Goal: Information Seeking & Learning: Check status

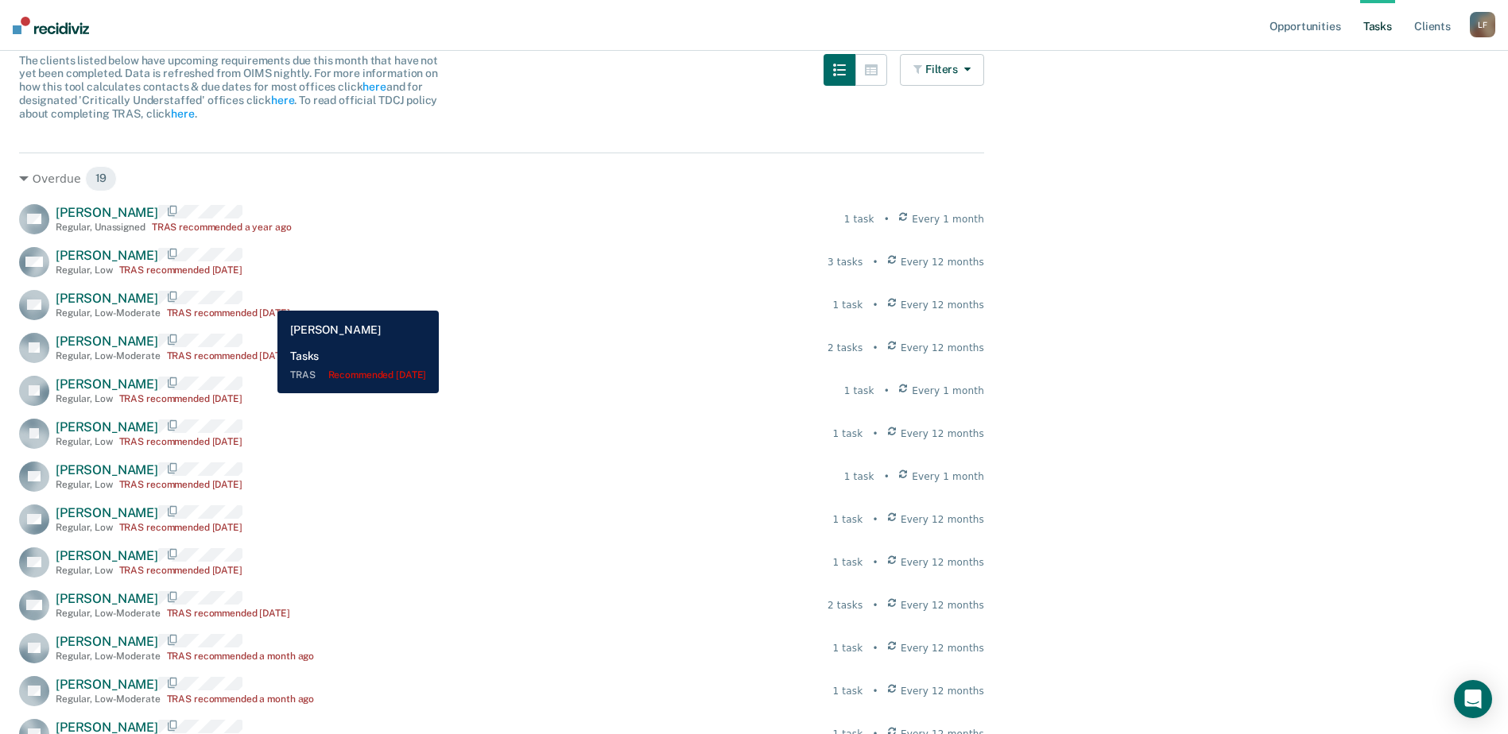
scroll to position [54, 0]
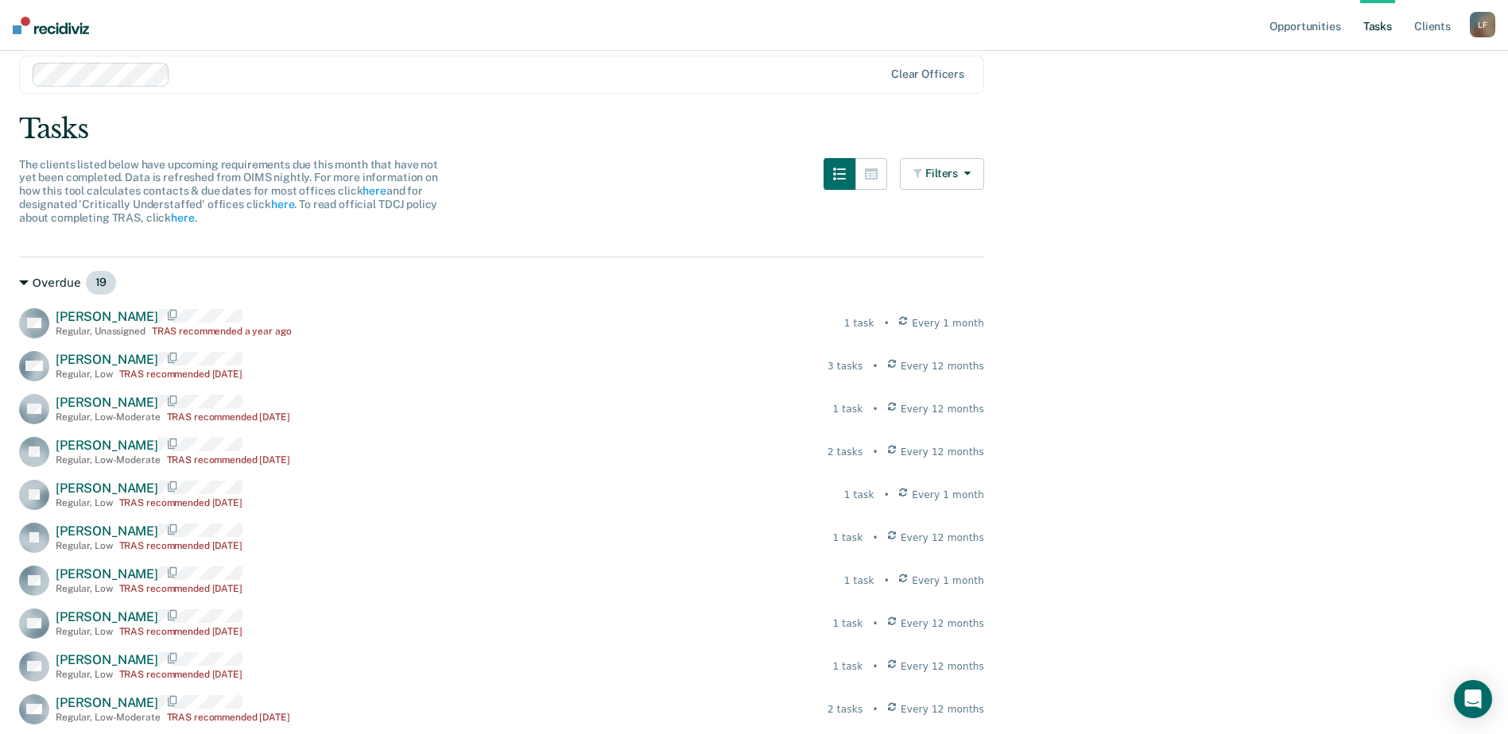
click at [51, 278] on div "Overdue 19" at bounding box center [501, 282] width 965 height 25
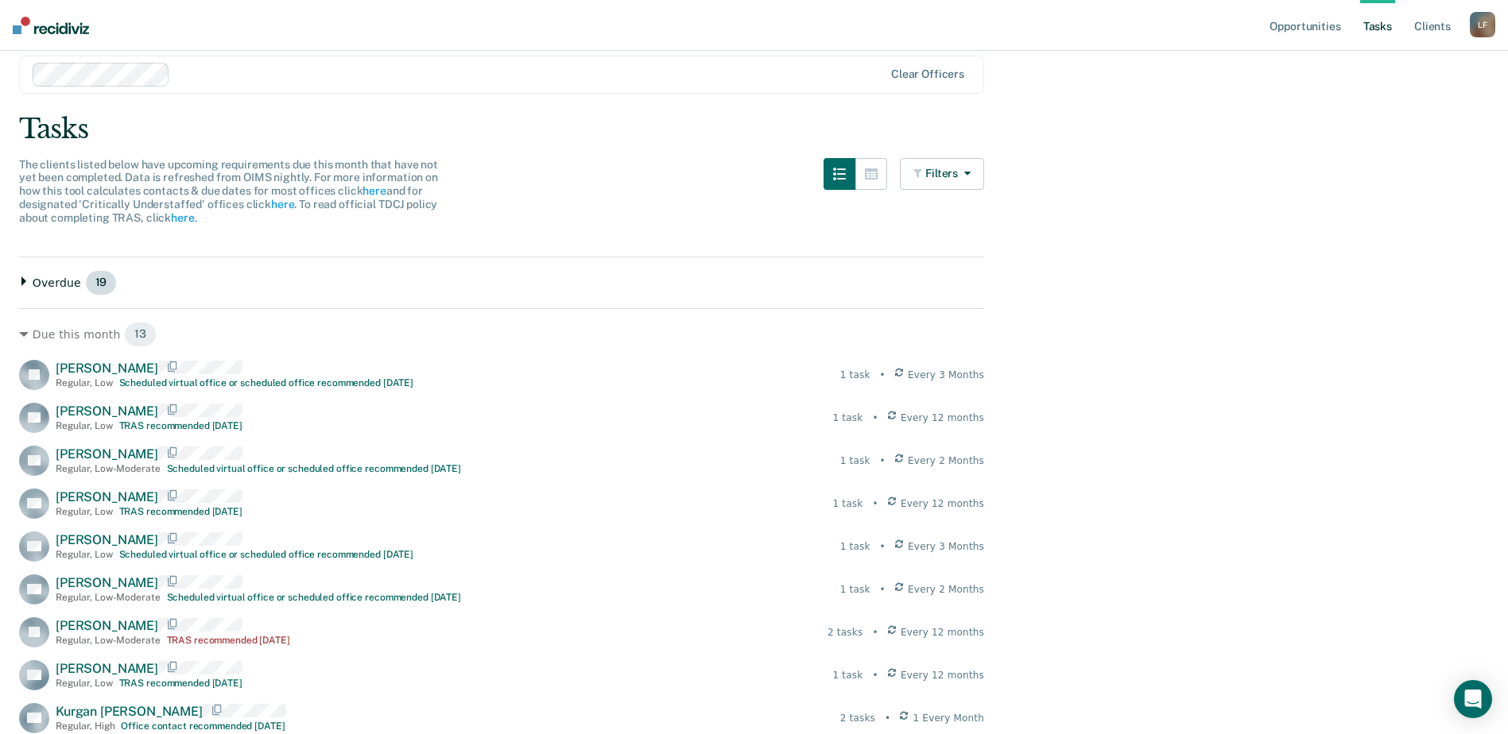
click at [51, 278] on div "Overdue 19" at bounding box center [501, 282] width 965 height 25
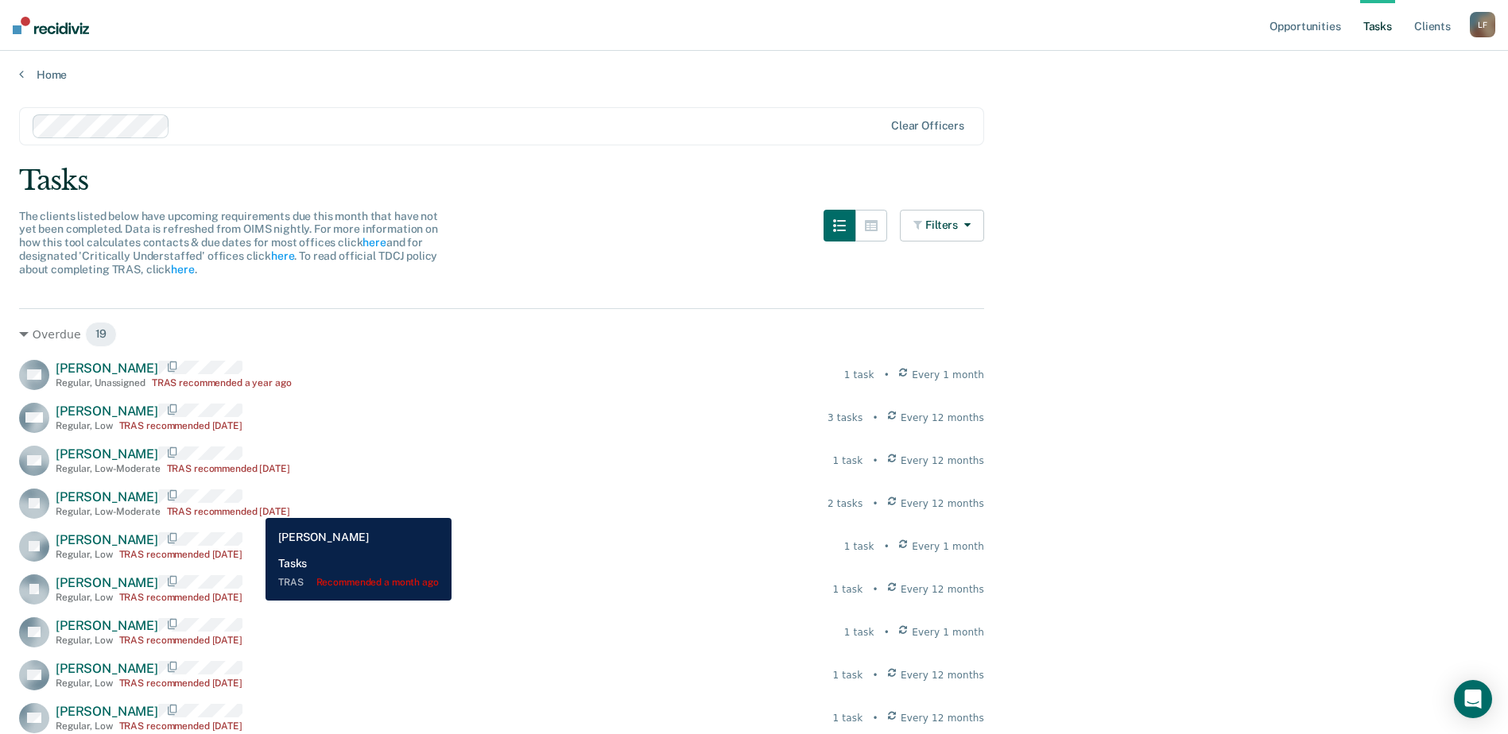
scroll to position [0, 0]
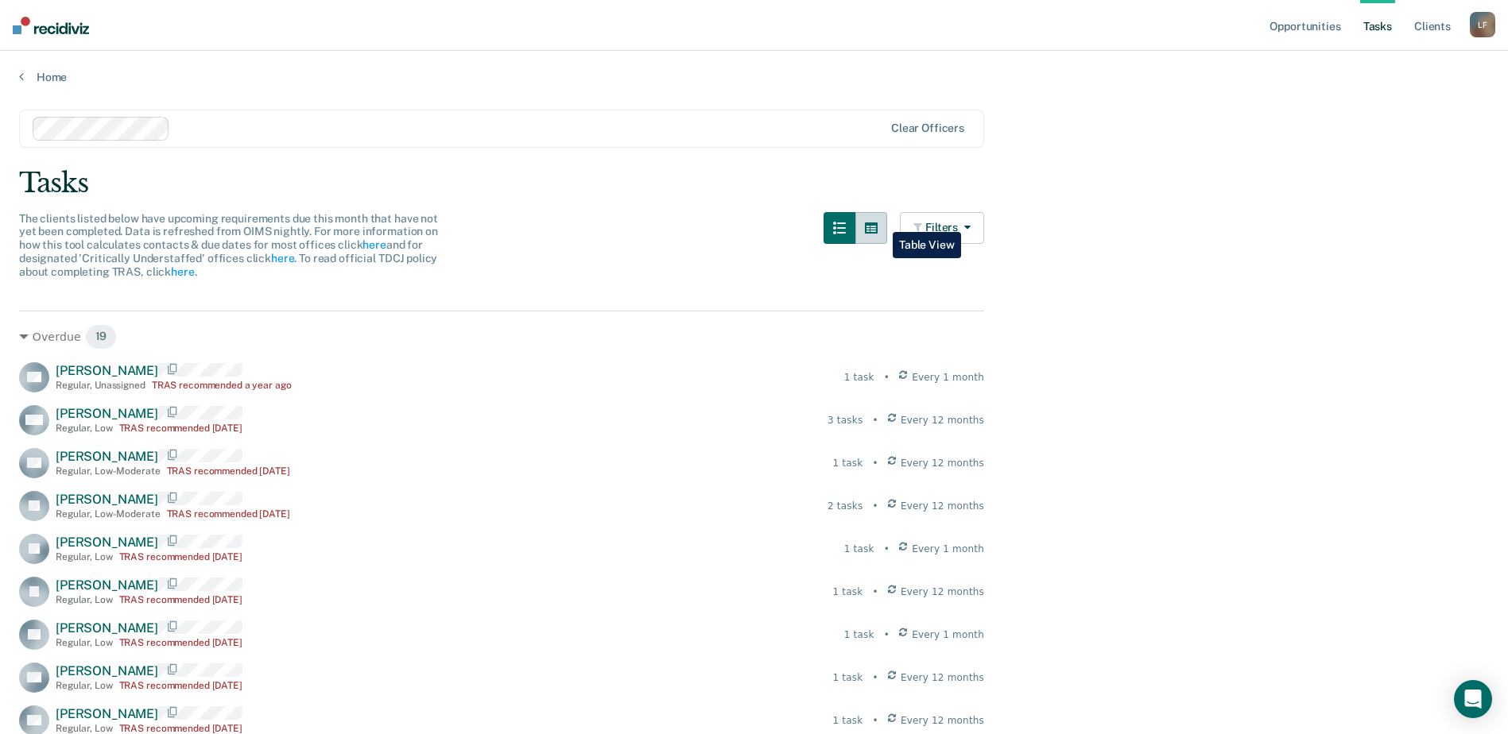
click at [877, 223] on icon "button" at bounding box center [871, 228] width 13 height 11
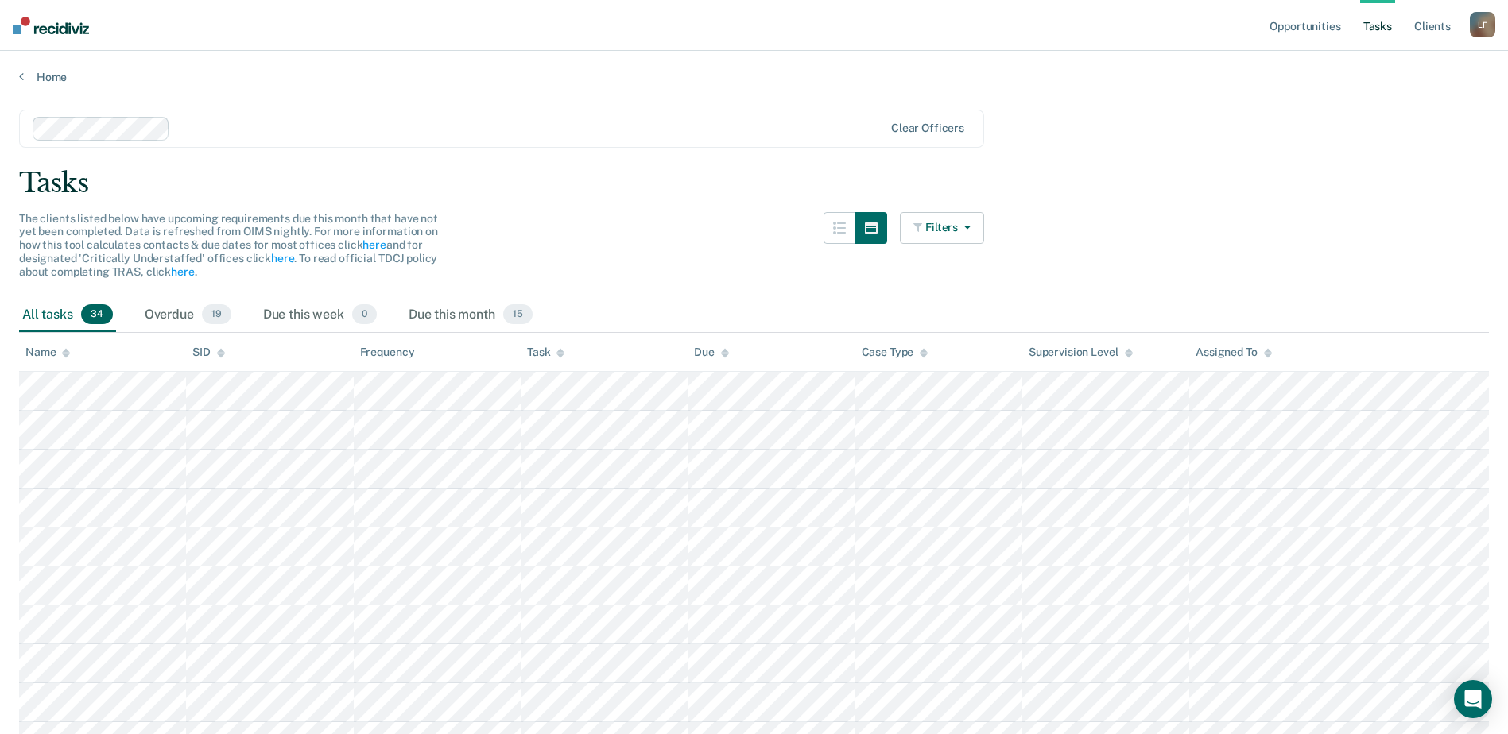
click at [925, 224] on icon "button" at bounding box center [919, 227] width 12 height 11
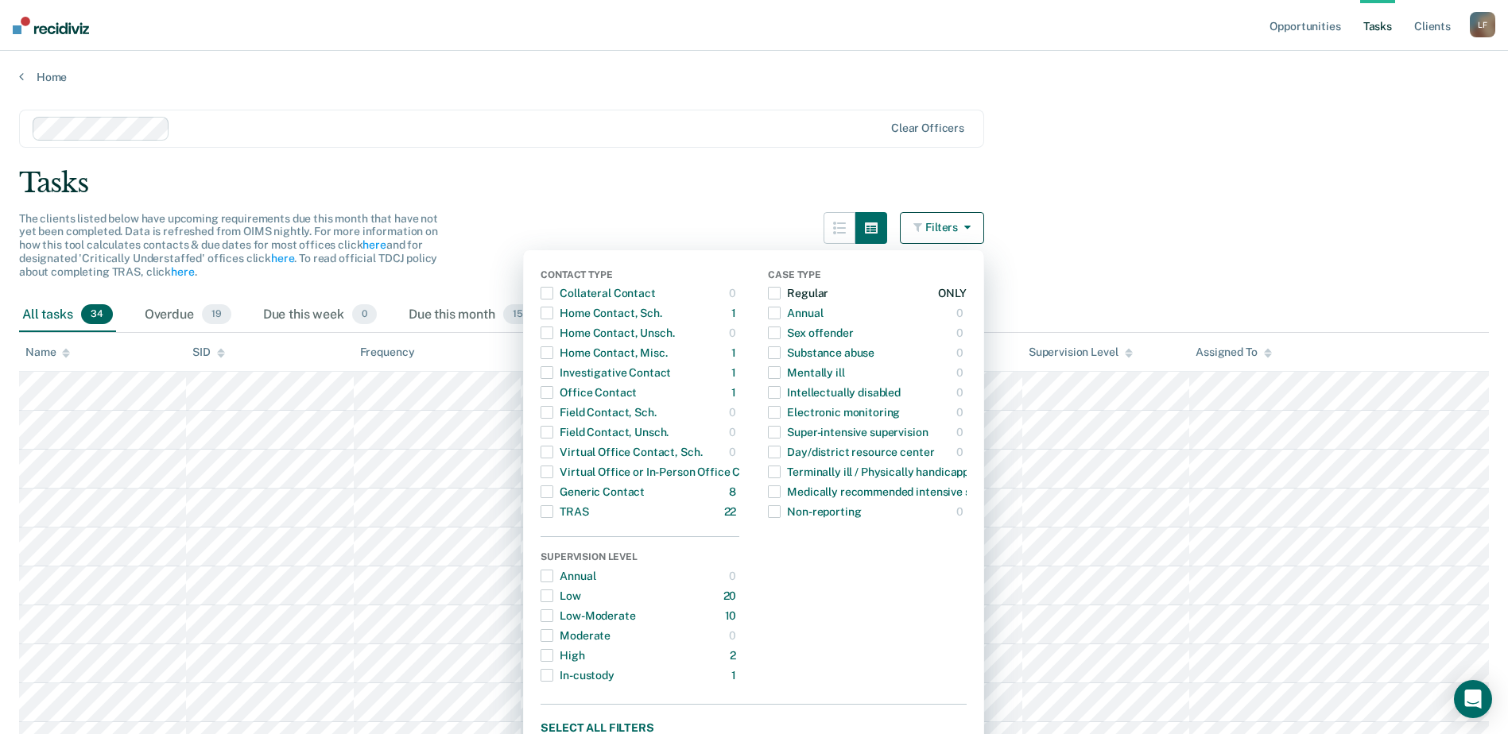
click at [827, 297] on div "Regular" at bounding box center [798, 293] width 60 height 25
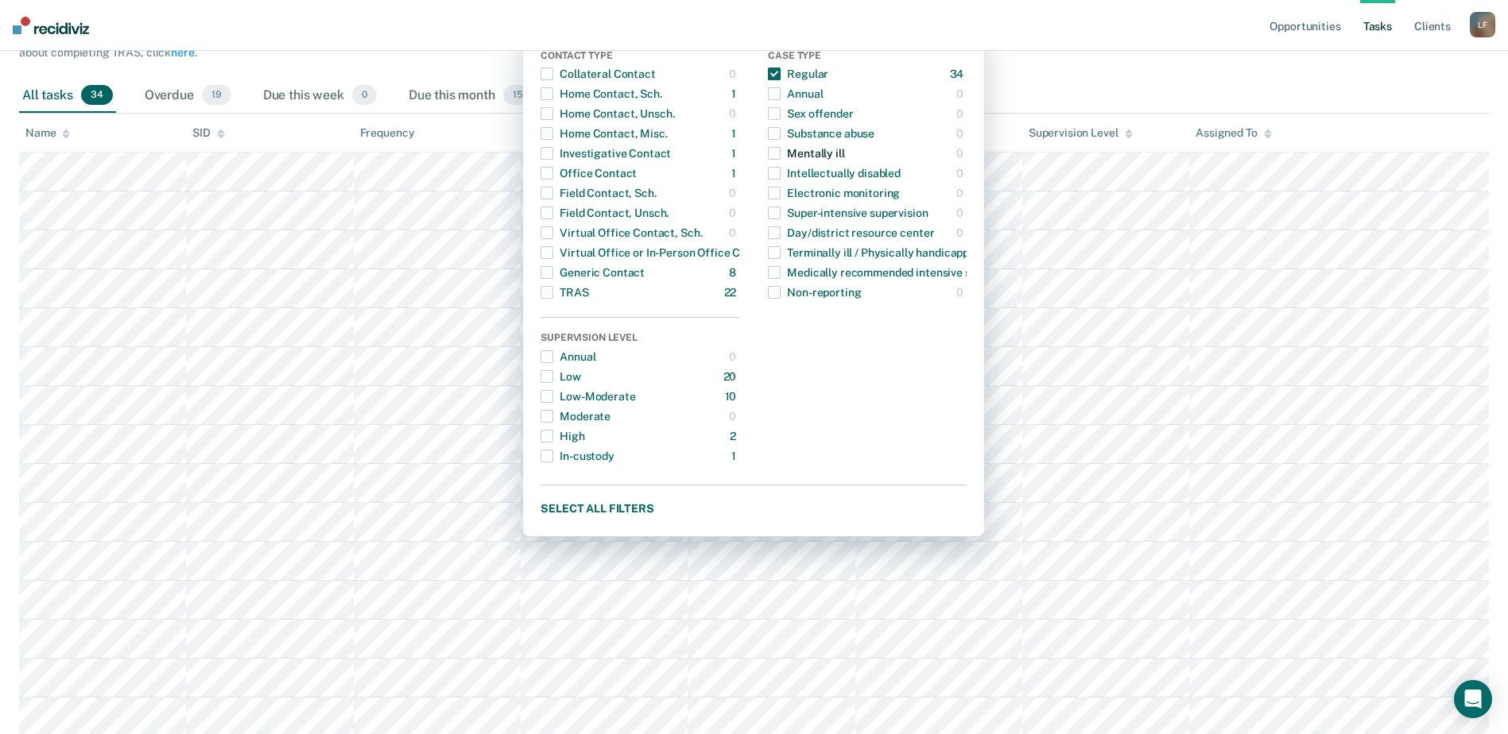
scroll to position [238, 0]
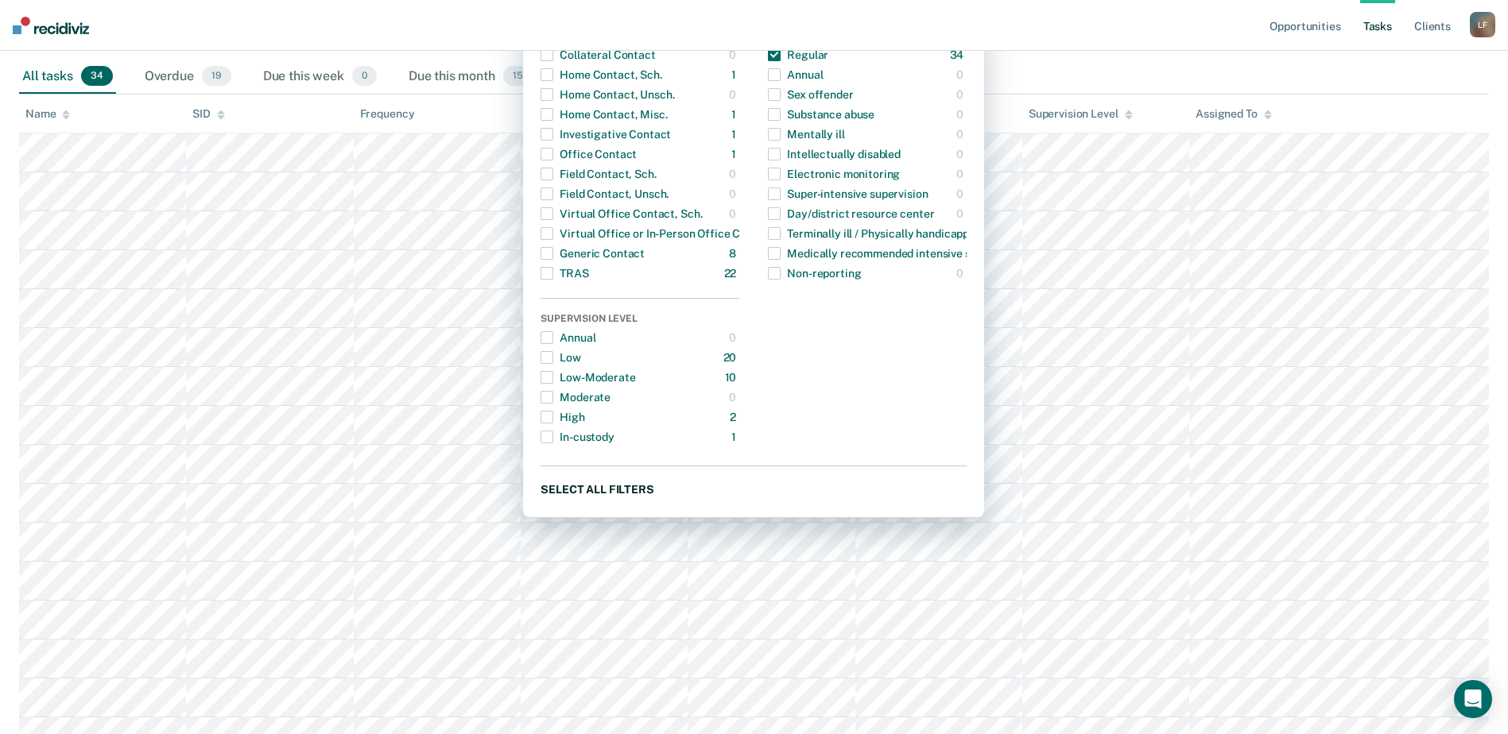
click at [579, 486] on button "Select all filters" at bounding box center [753, 489] width 426 height 20
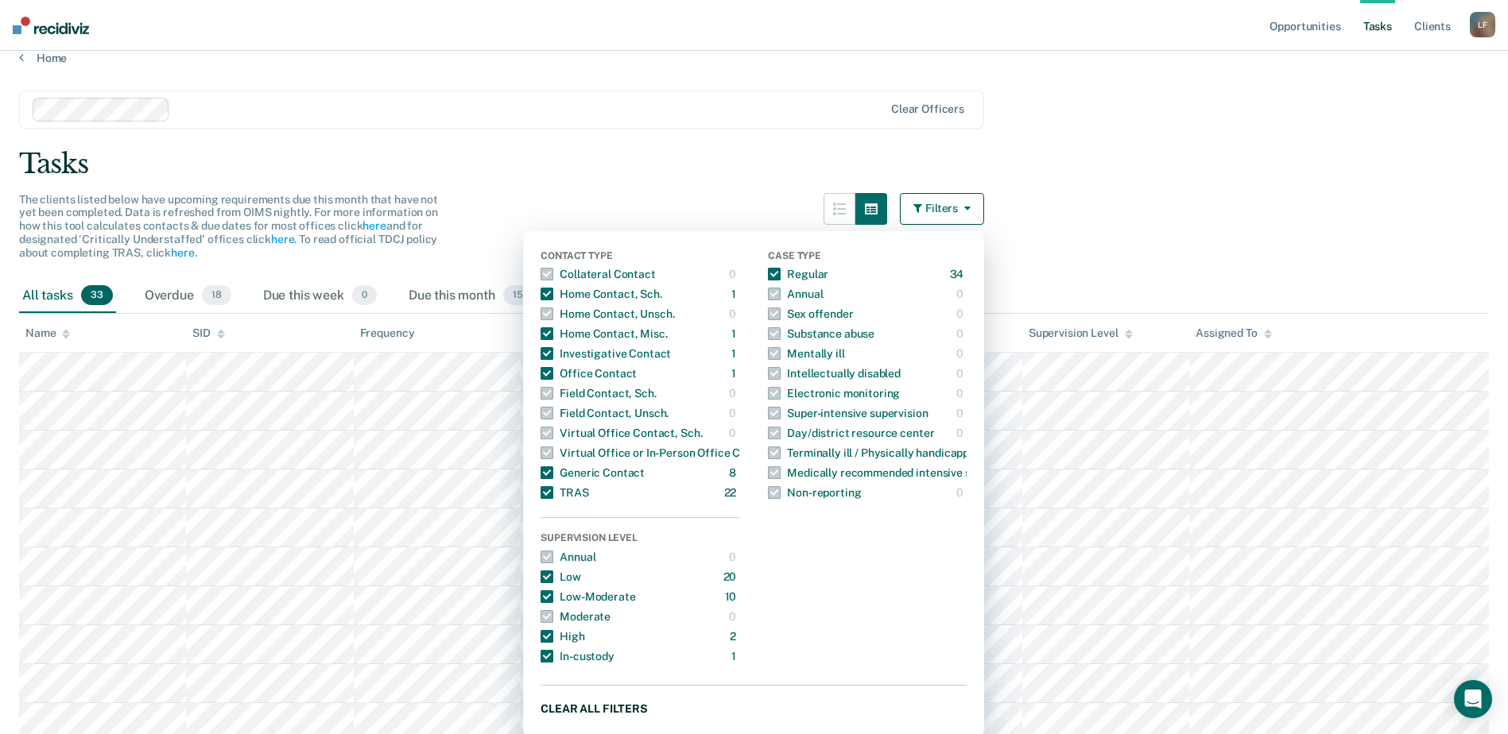
scroll to position [0, 0]
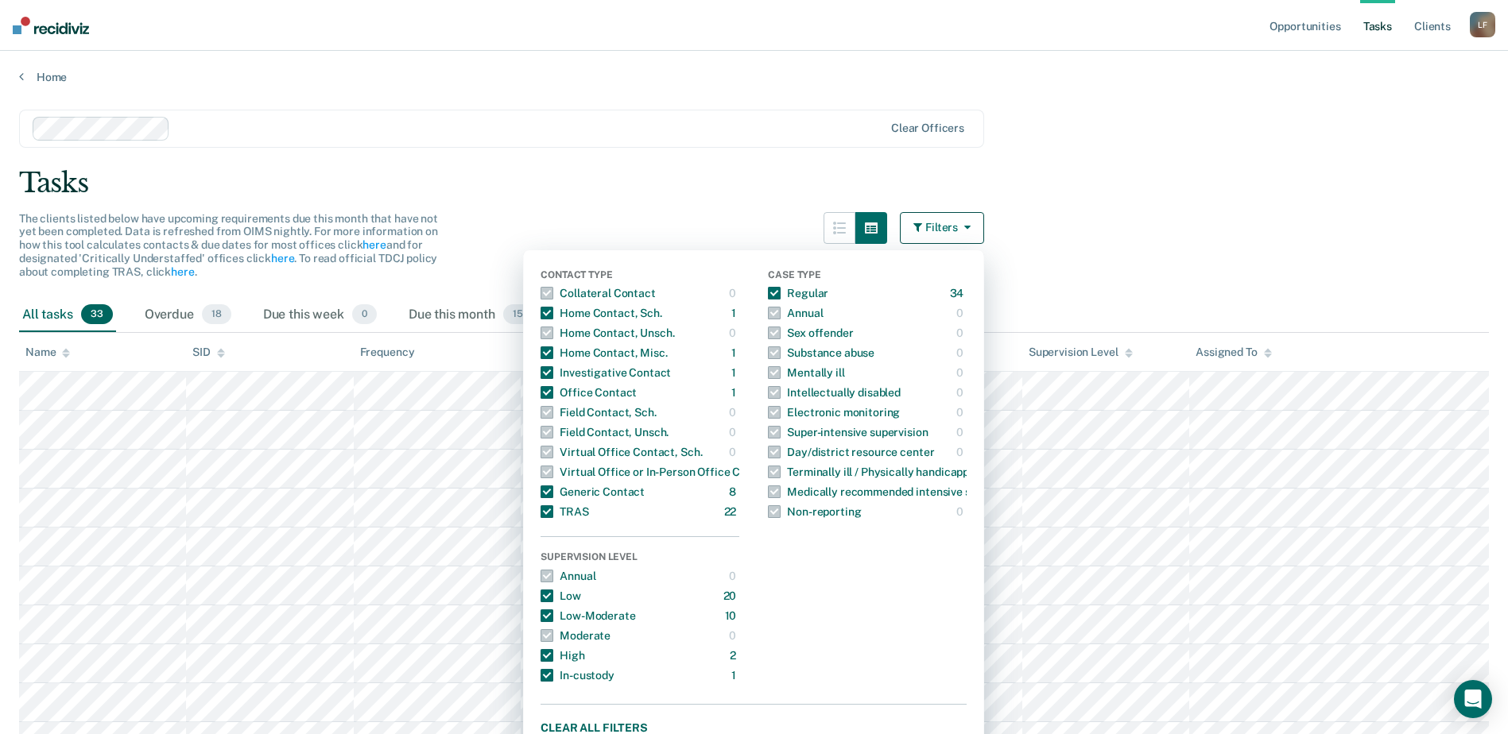
click at [540, 217] on div "The clients listed below have upcoming requirements due this month that have no…" at bounding box center [501, 255] width 965 height 86
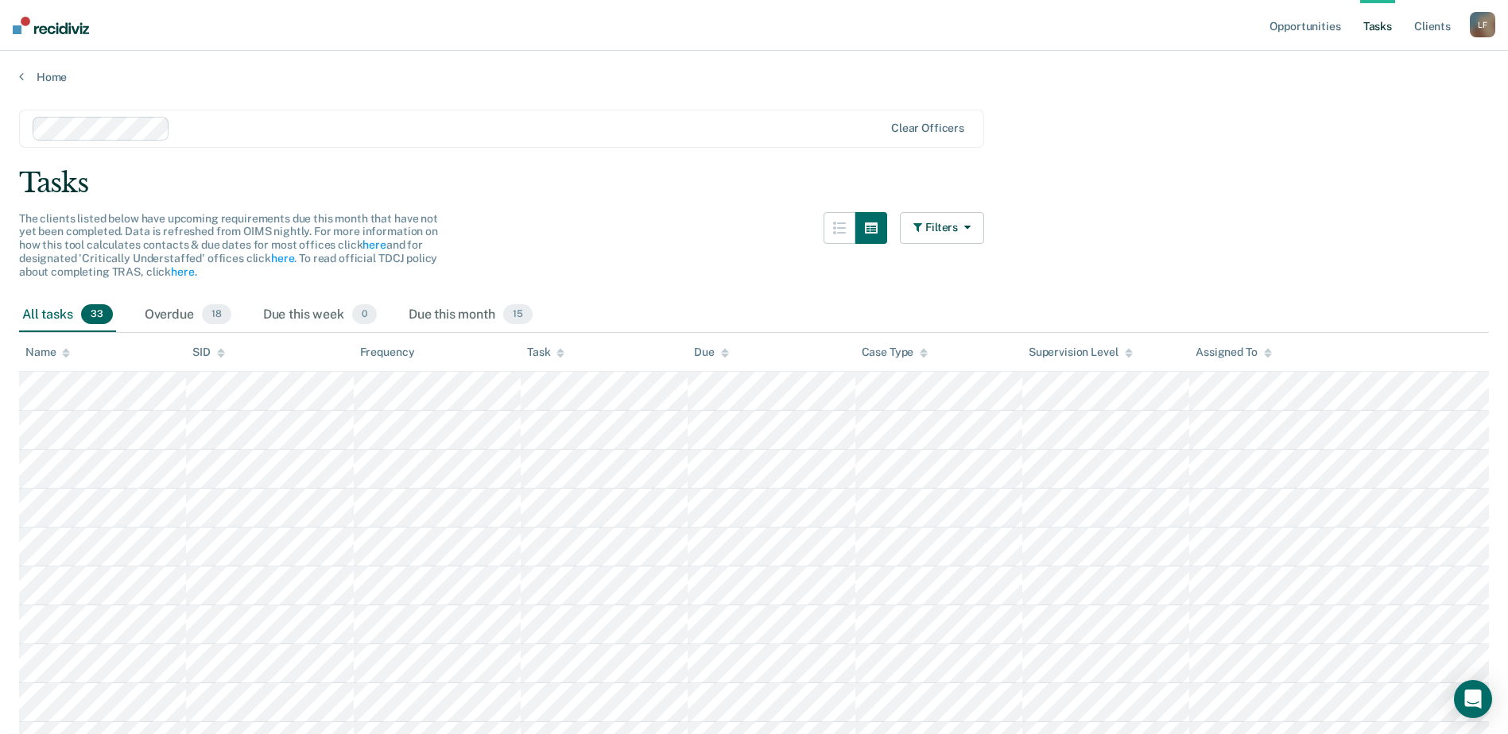
click at [61, 353] on div "Name" at bounding box center [47, 353] width 45 height 14
click at [61, 352] on div "Name" at bounding box center [47, 353] width 45 height 14
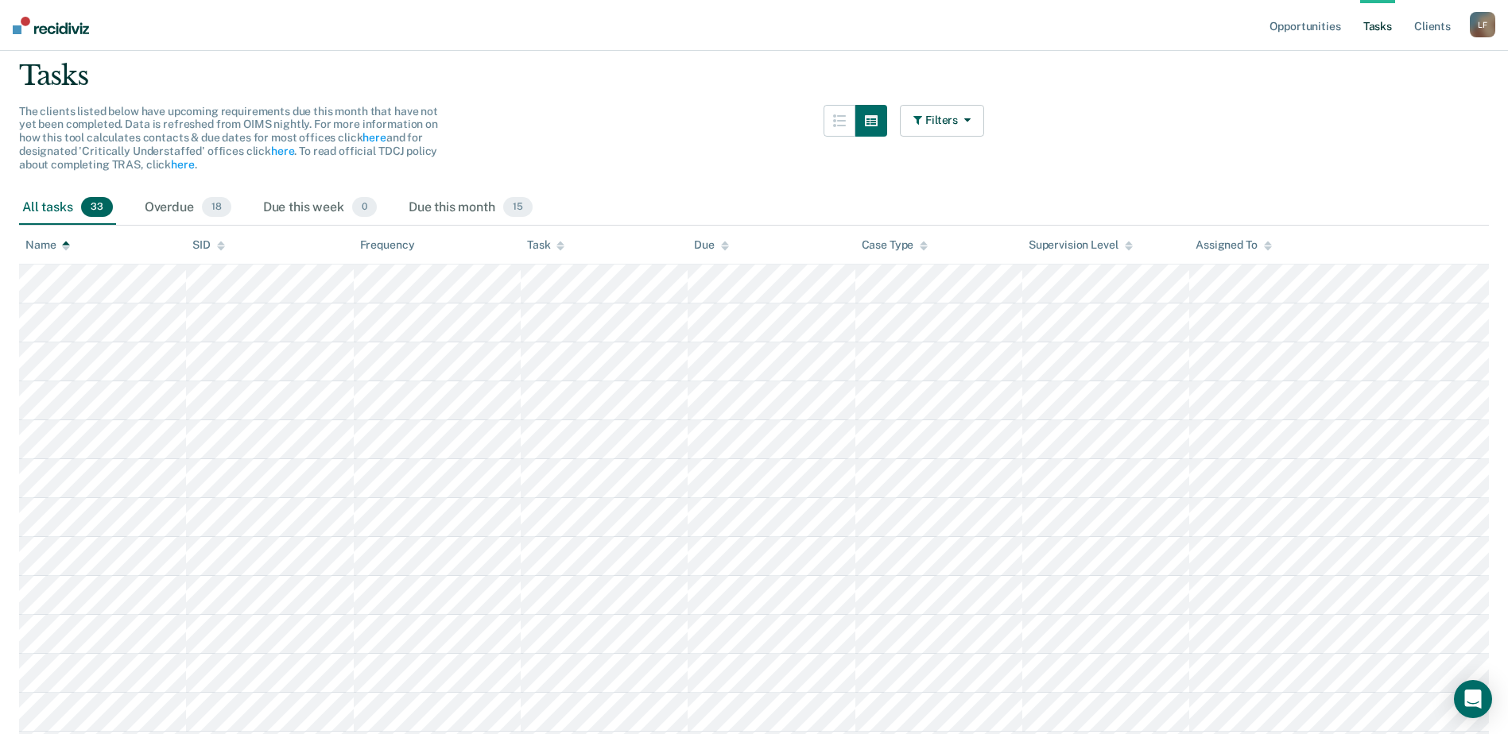
scroll to position [33, 0]
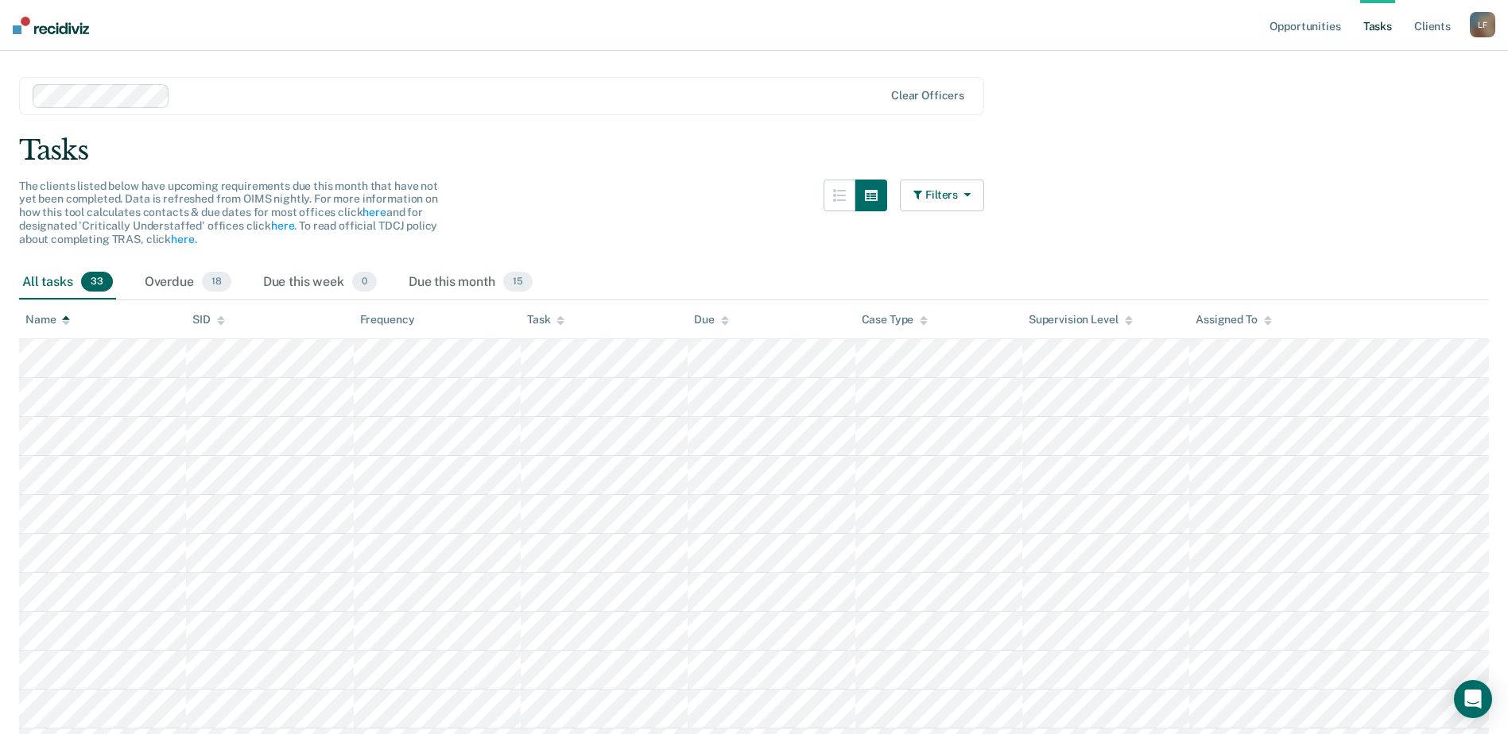
click at [921, 192] on icon "button" at bounding box center [919, 194] width 12 height 11
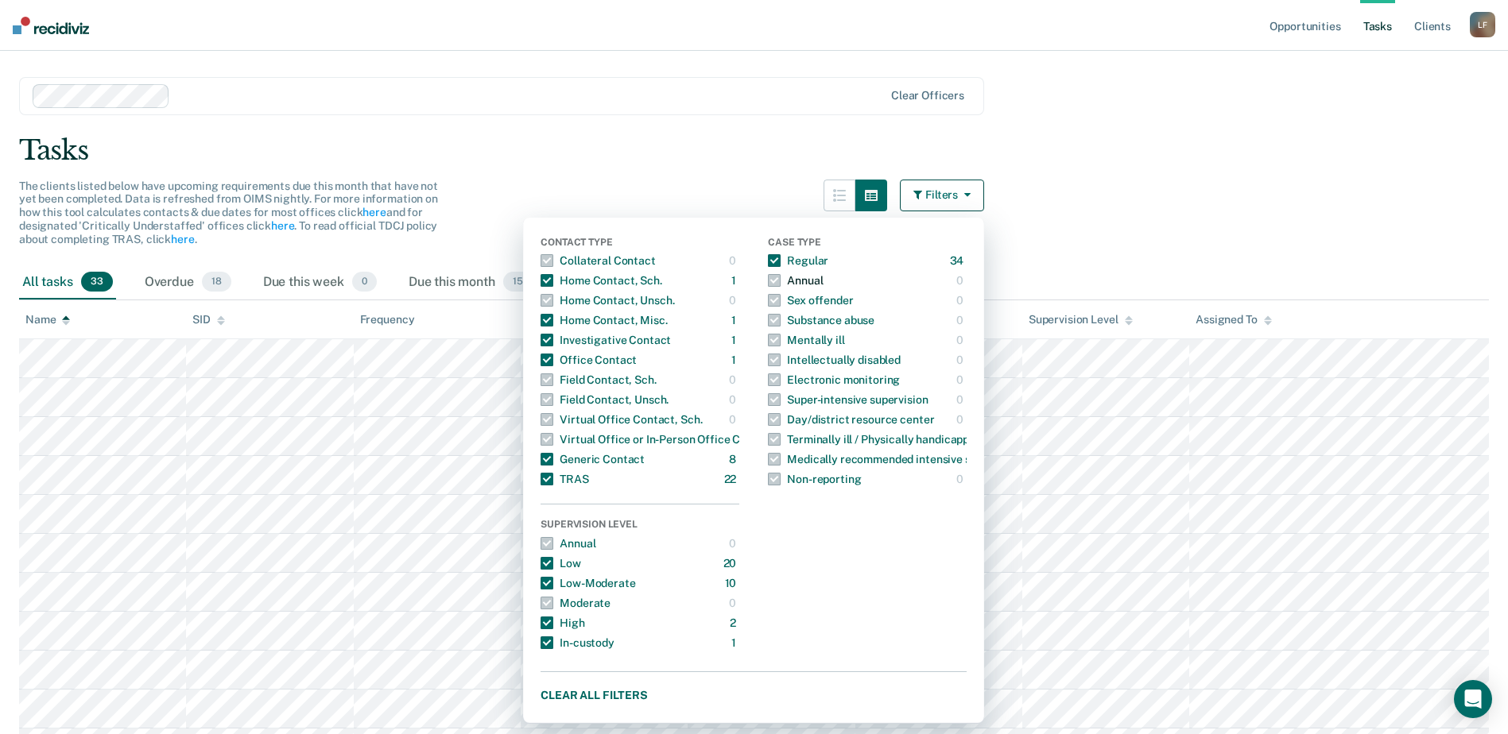
click at [780, 287] on span "button" at bounding box center [774, 280] width 13 height 13
click at [527, 152] on div "Tasks" at bounding box center [754, 150] width 1470 height 33
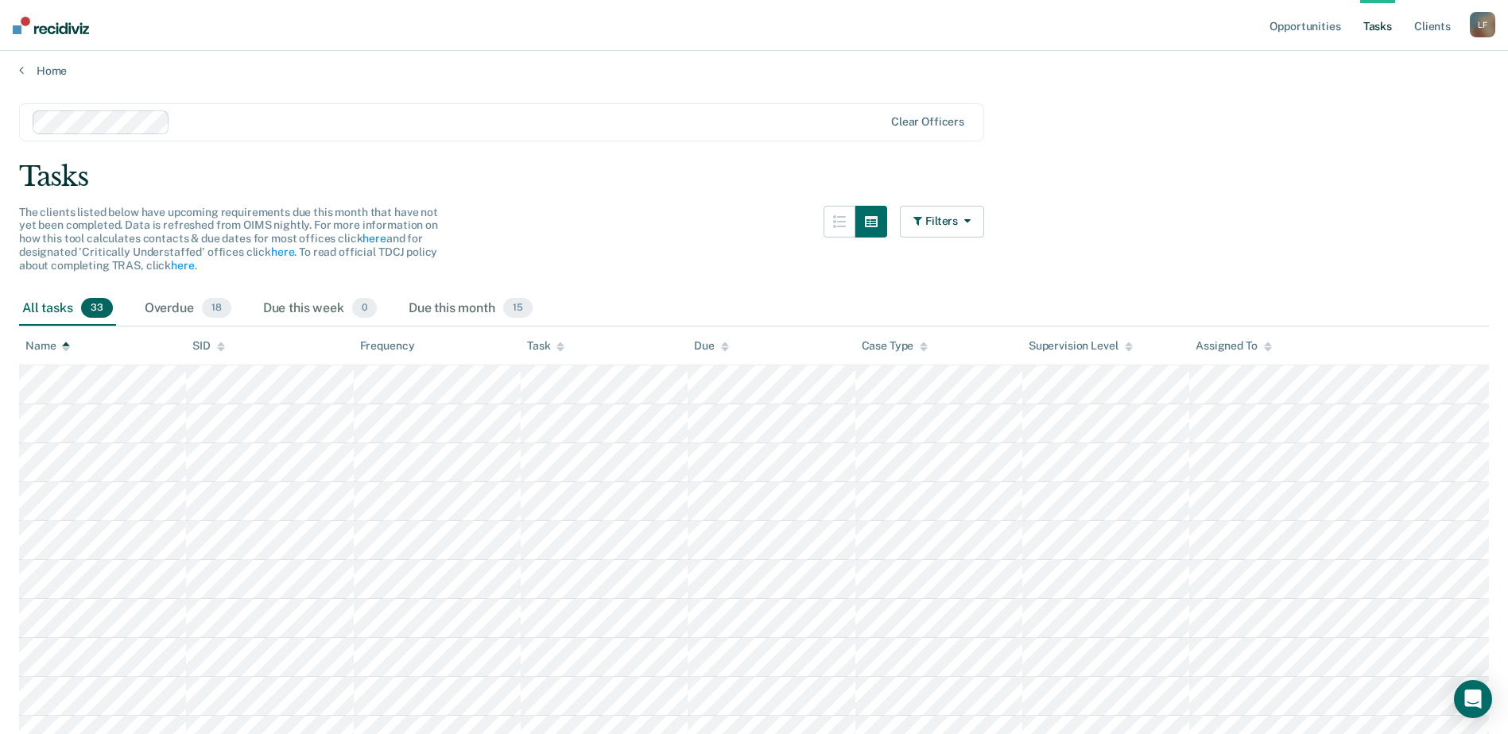
scroll to position [0, 0]
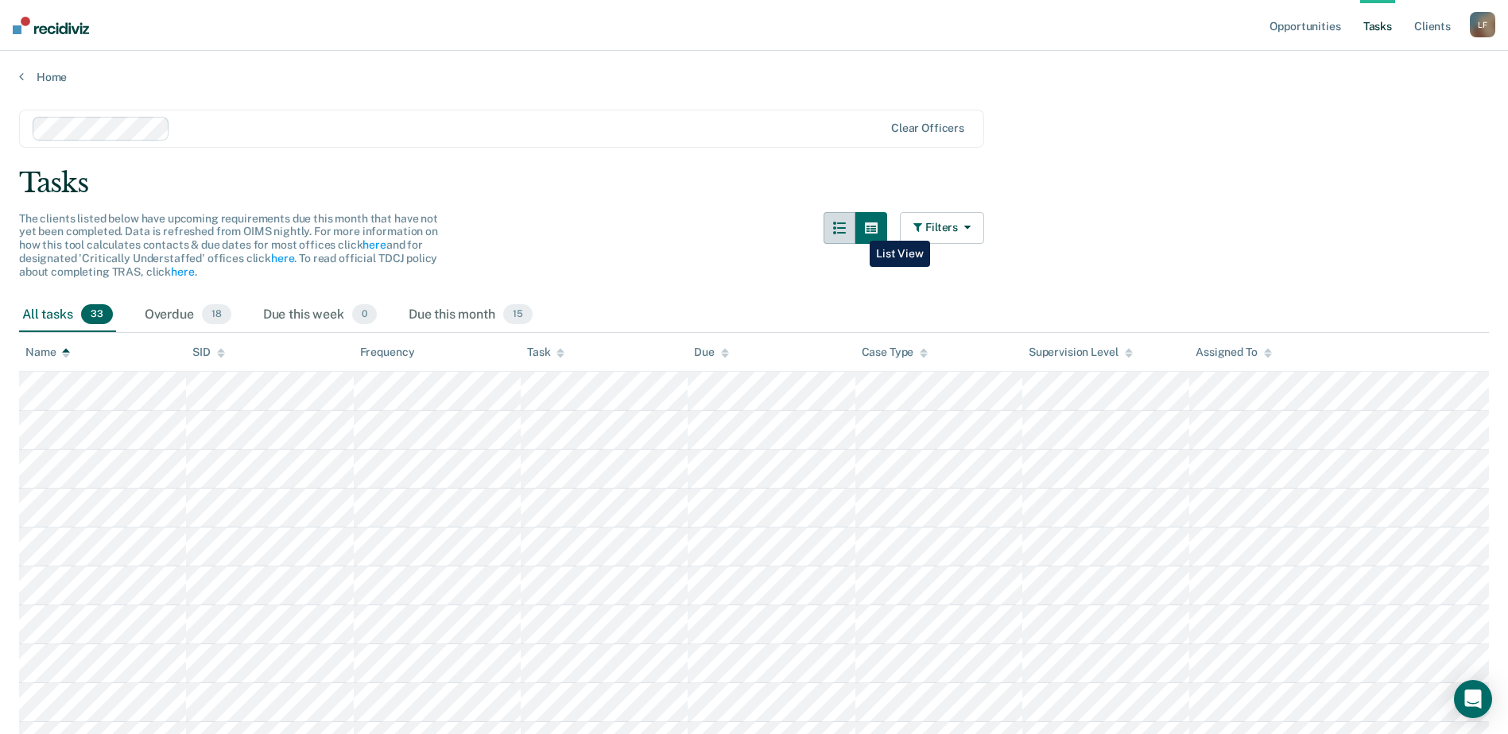
click at [855, 229] on button "button" at bounding box center [839, 228] width 32 height 32
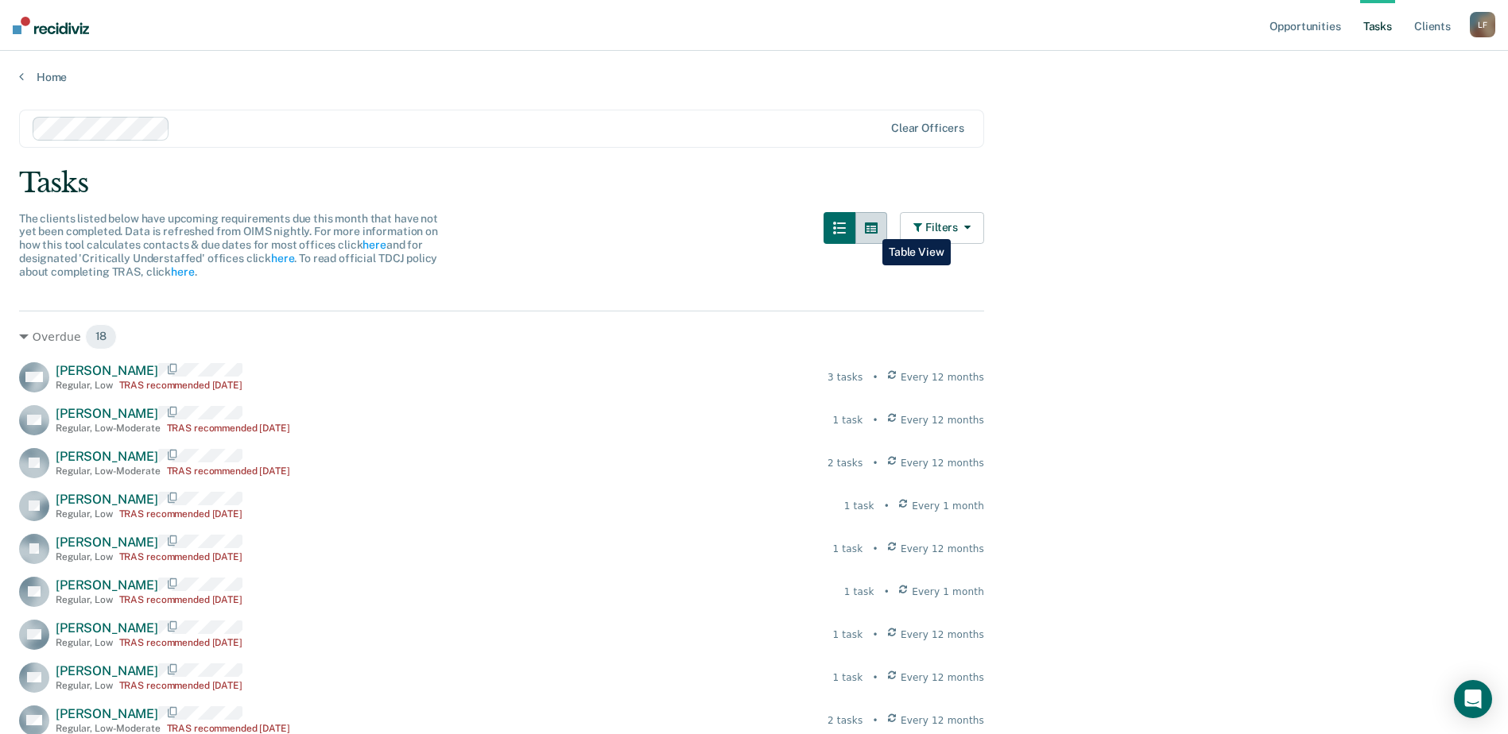
click at [870, 227] on button "button" at bounding box center [871, 228] width 32 height 32
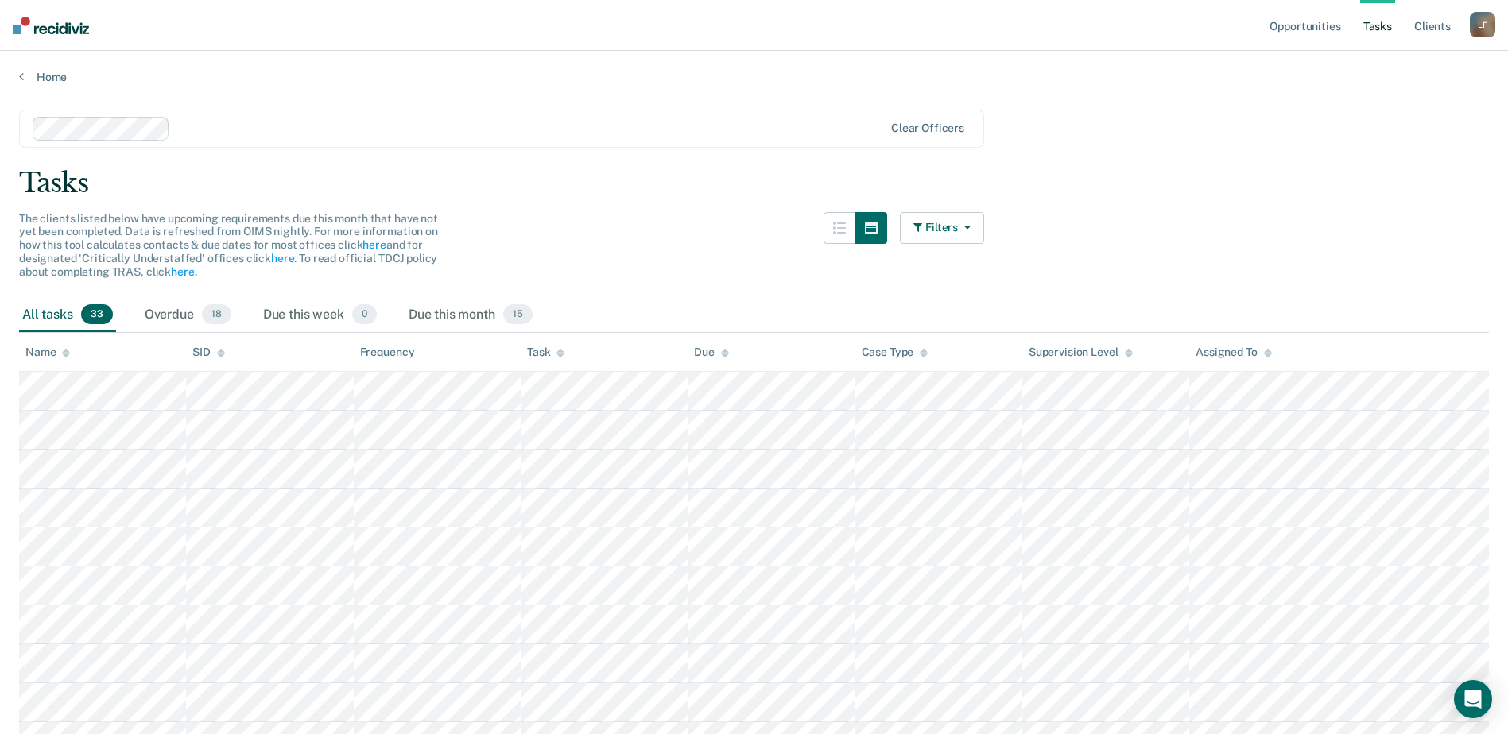
click at [923, 232] on icon "button" at bounding box center [919, 227] width 12 height 11
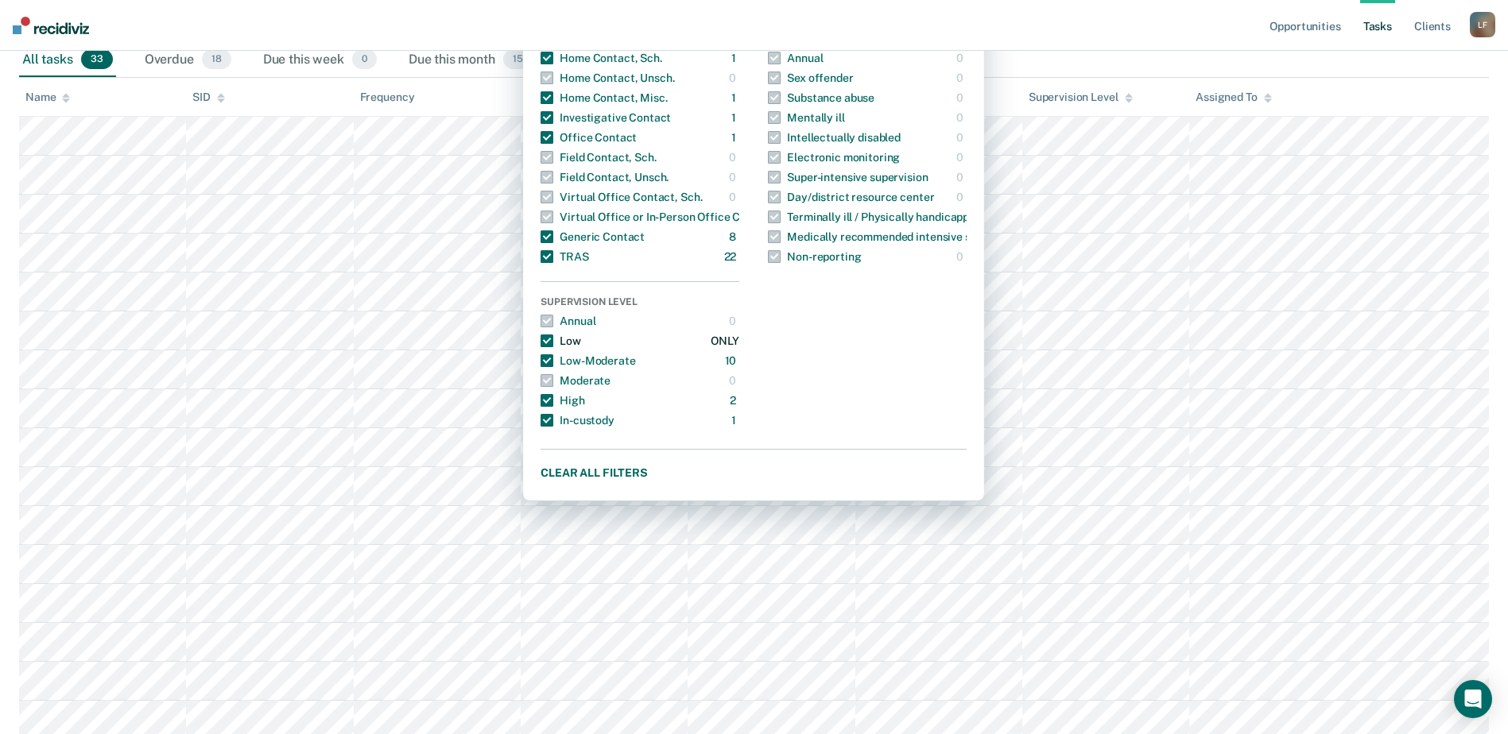
scroll to position [318, 0]
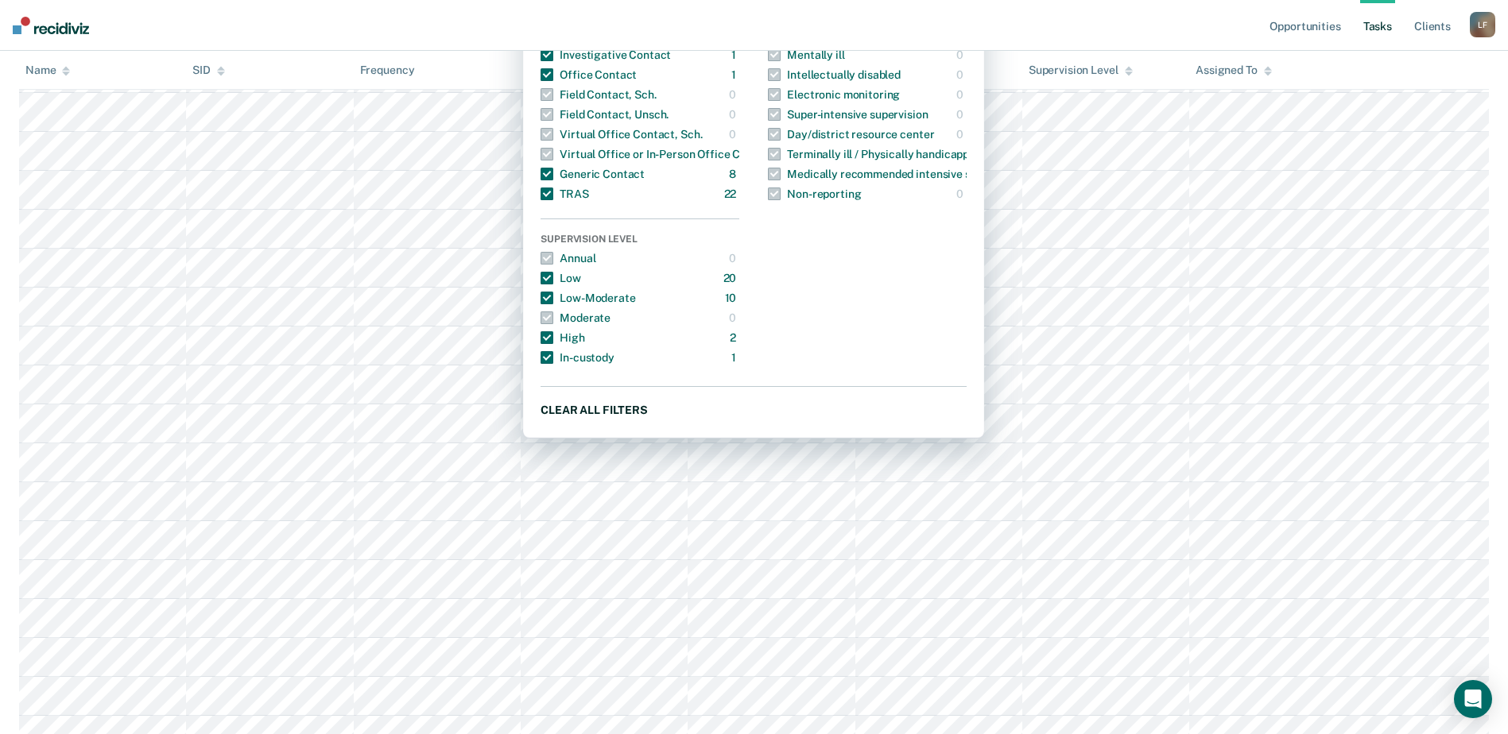
click at [598, 409] on button "Clear all filters" at bounding box center [753, 410] width 426 height 20
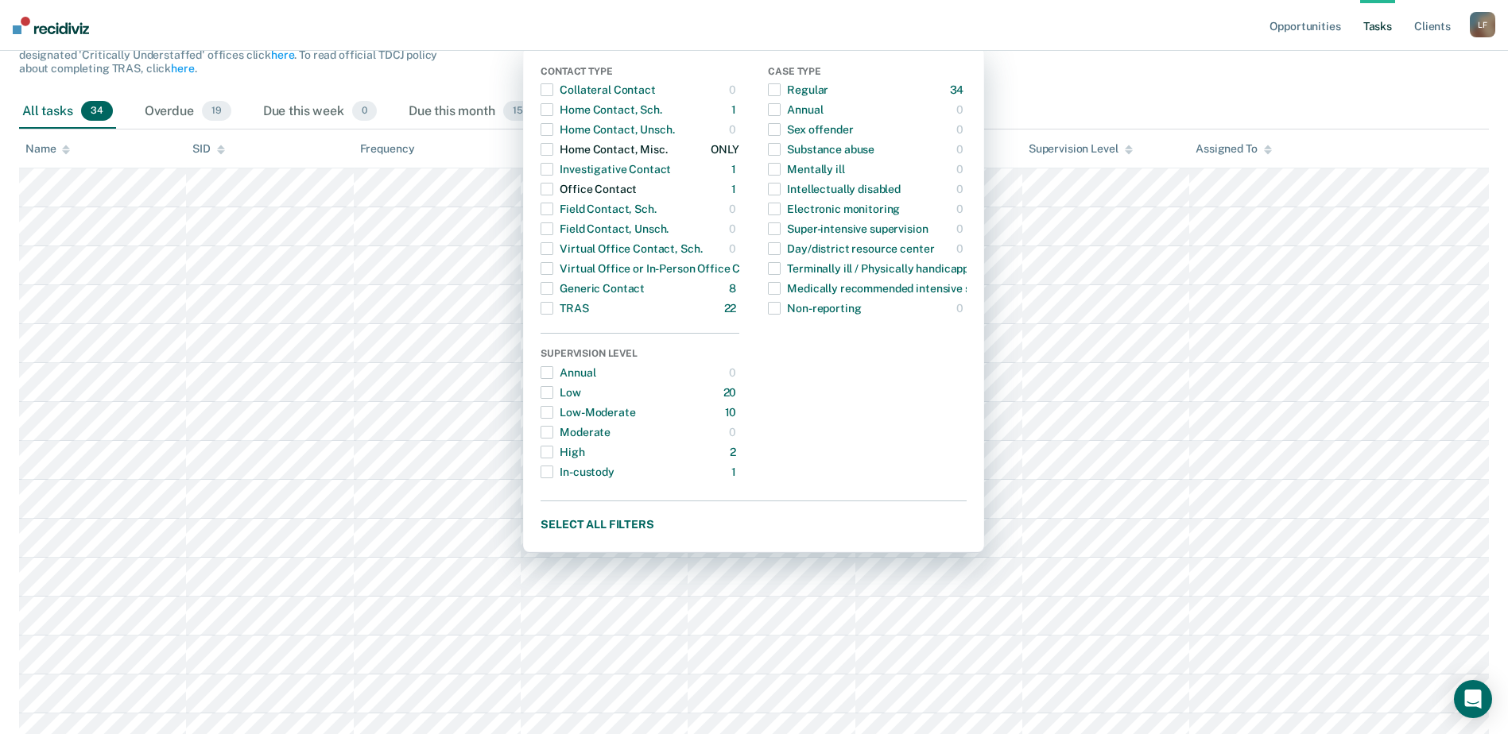
scroll to position [0, 0]
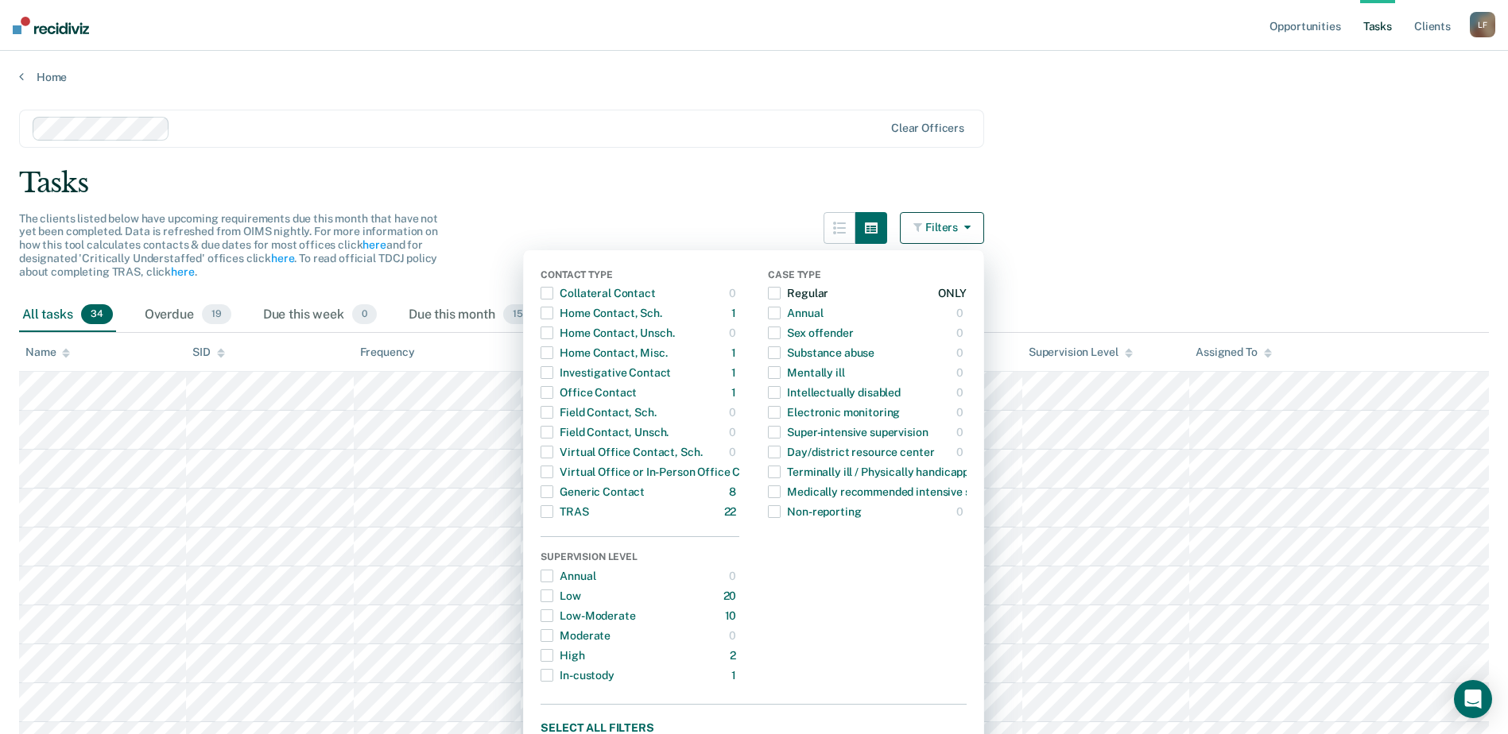
click at [780, 291] on span "button" at bounding box center [774, 293] width 13 height 13
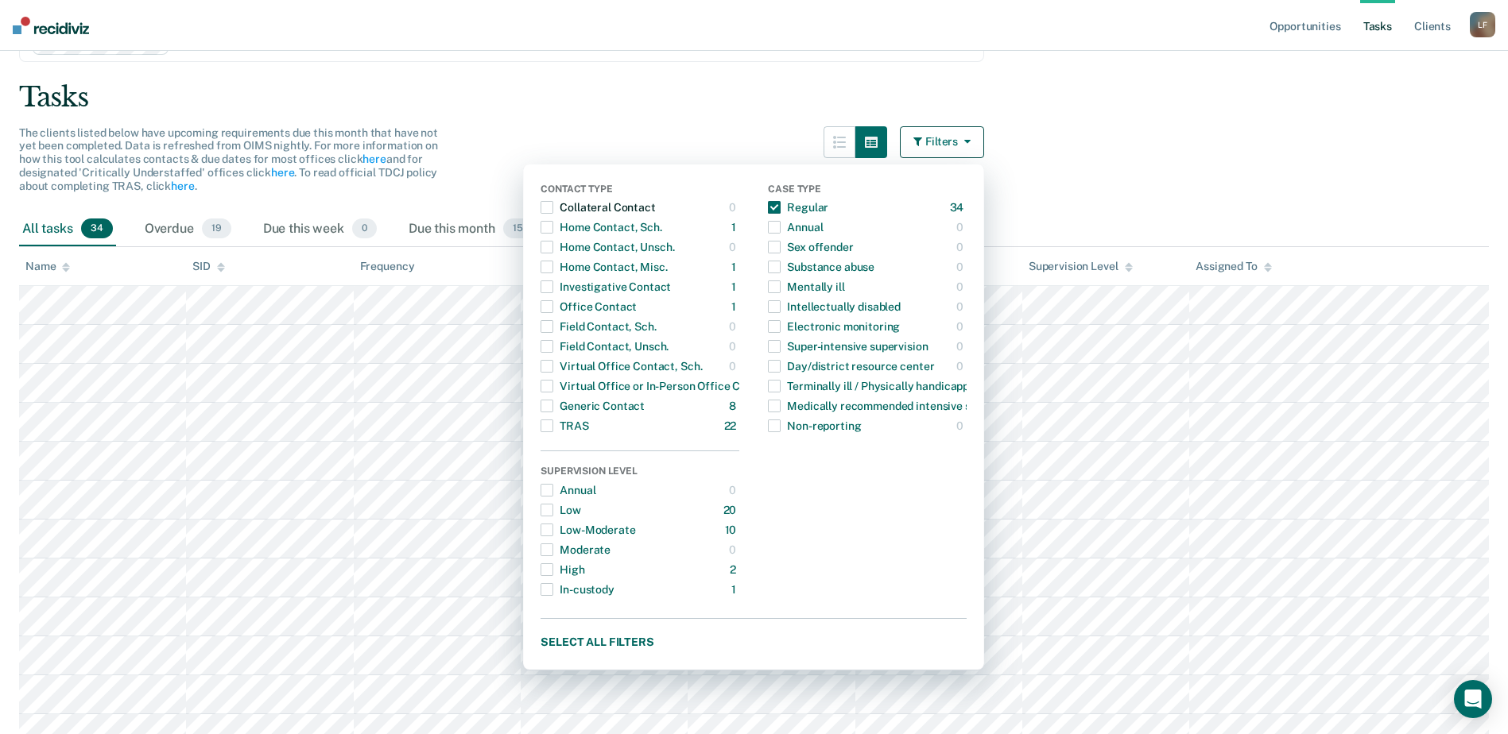
scroll to position [79, 0]
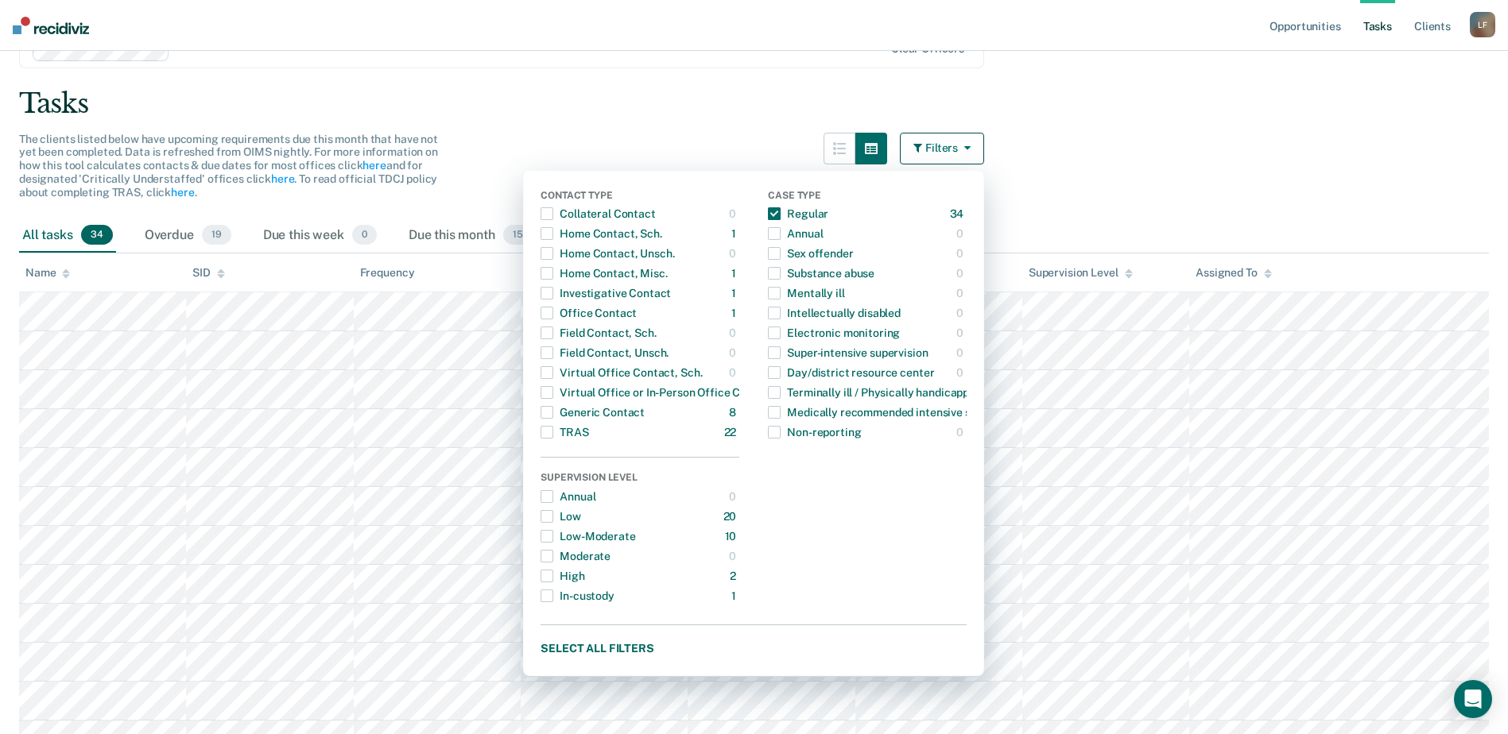
click at [580, 139] on div "The clients listed below have upcoming requirements due this month that have no…" at bounding box center [501, 176] width 965 height 86
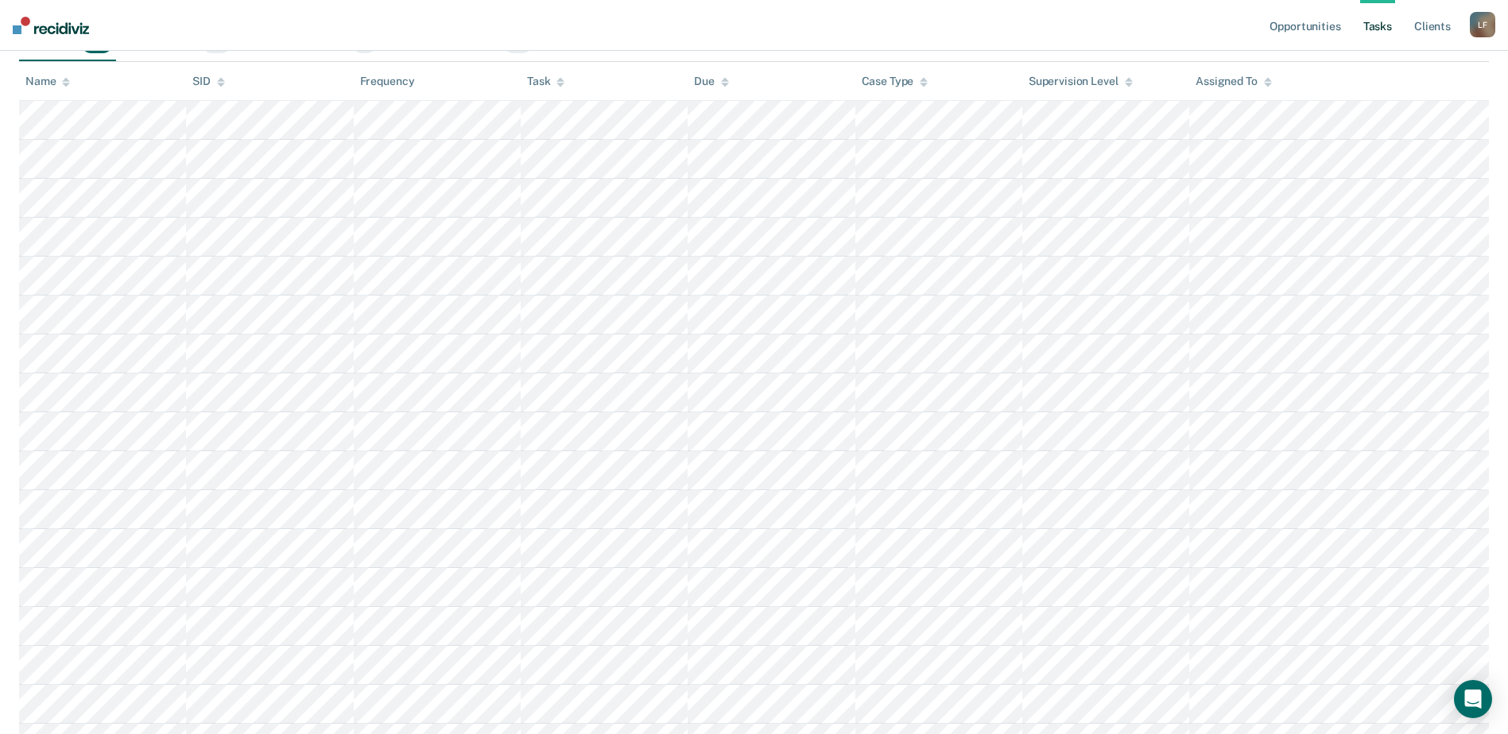
scroll to position [0, 0]
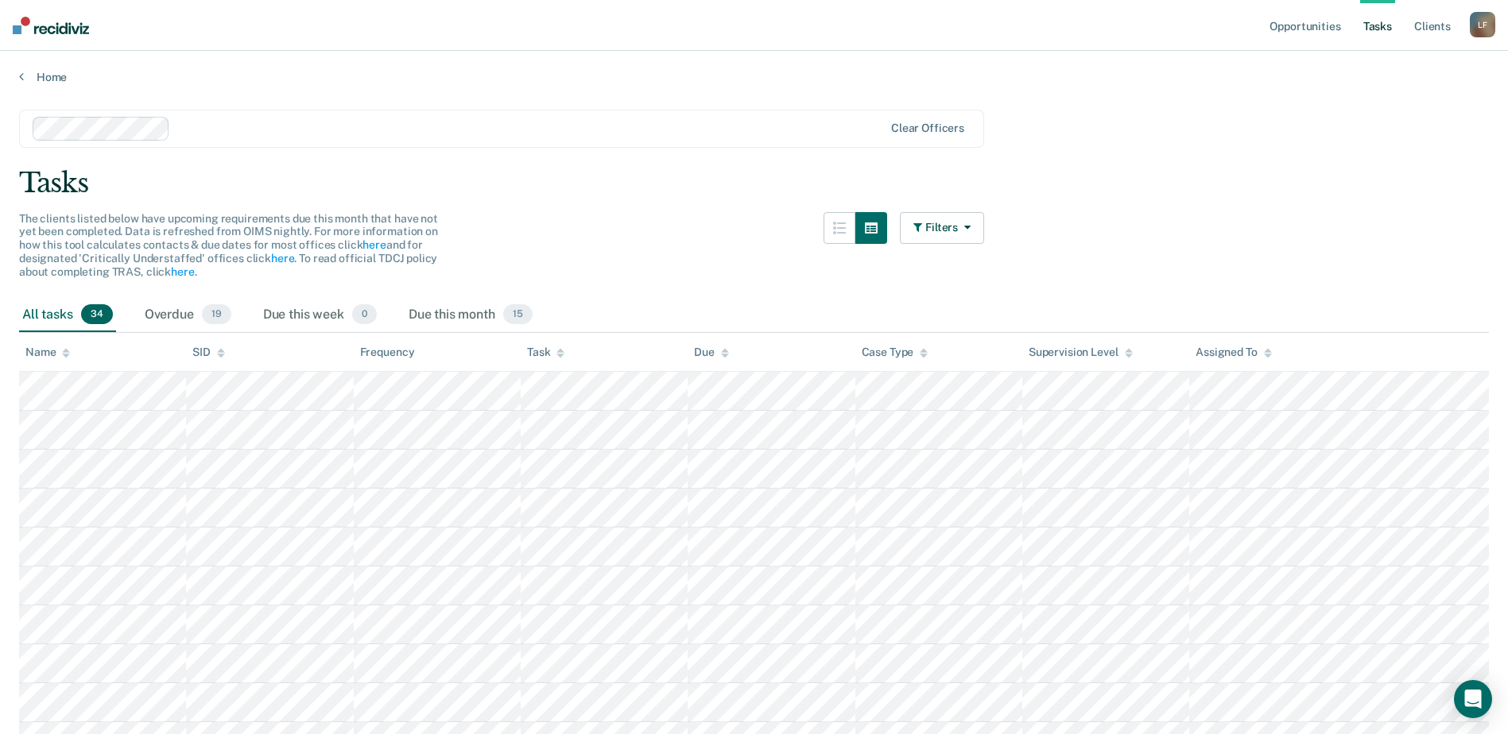
click at [550, 350] on div "Task" at bounding box center [545, 353] width 37 height 14
click at [1416, 33] on link "Client s" at bounding box center [1432, 25] width 43 height 51
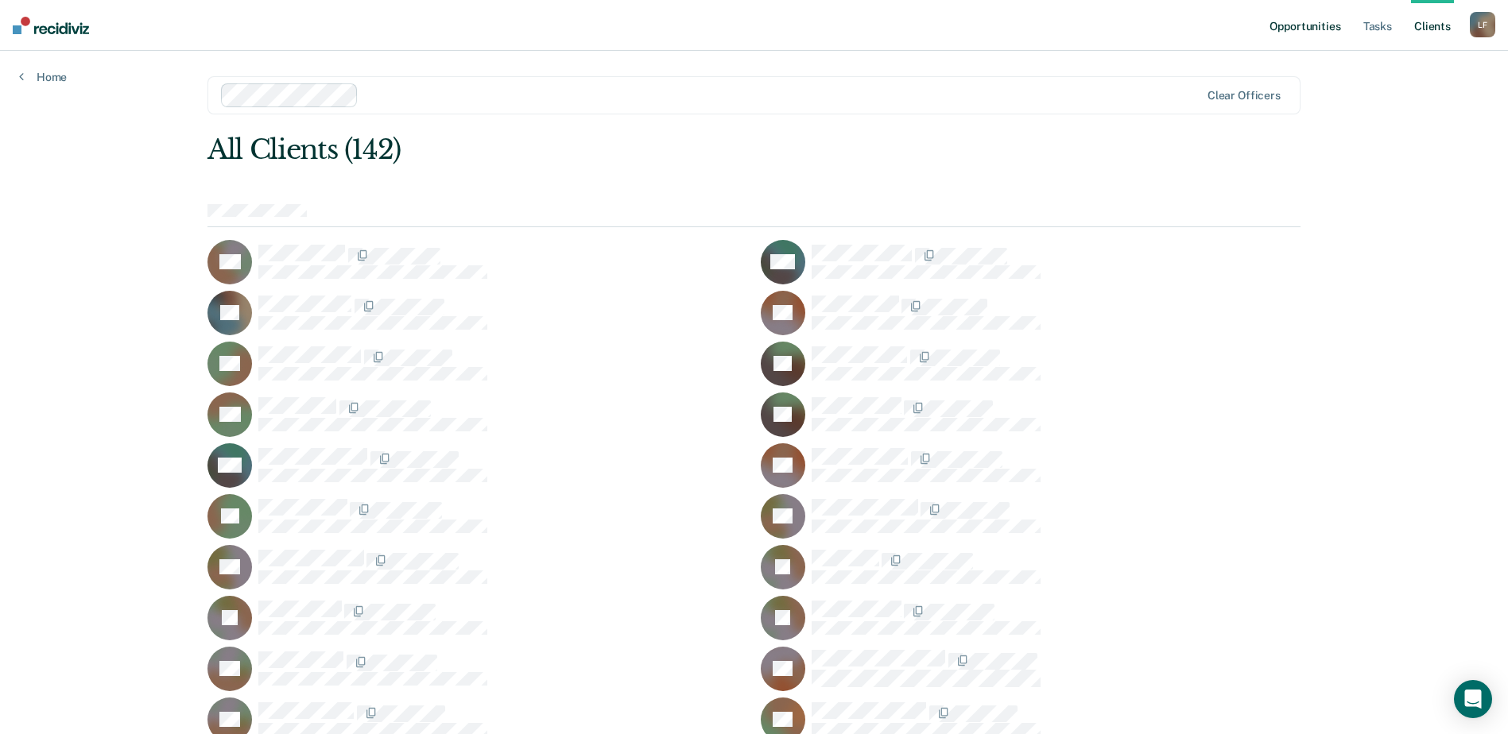
click at [1297, 26] on link "Opportunities" at bounding box center [1304, 25] width 77 height 51
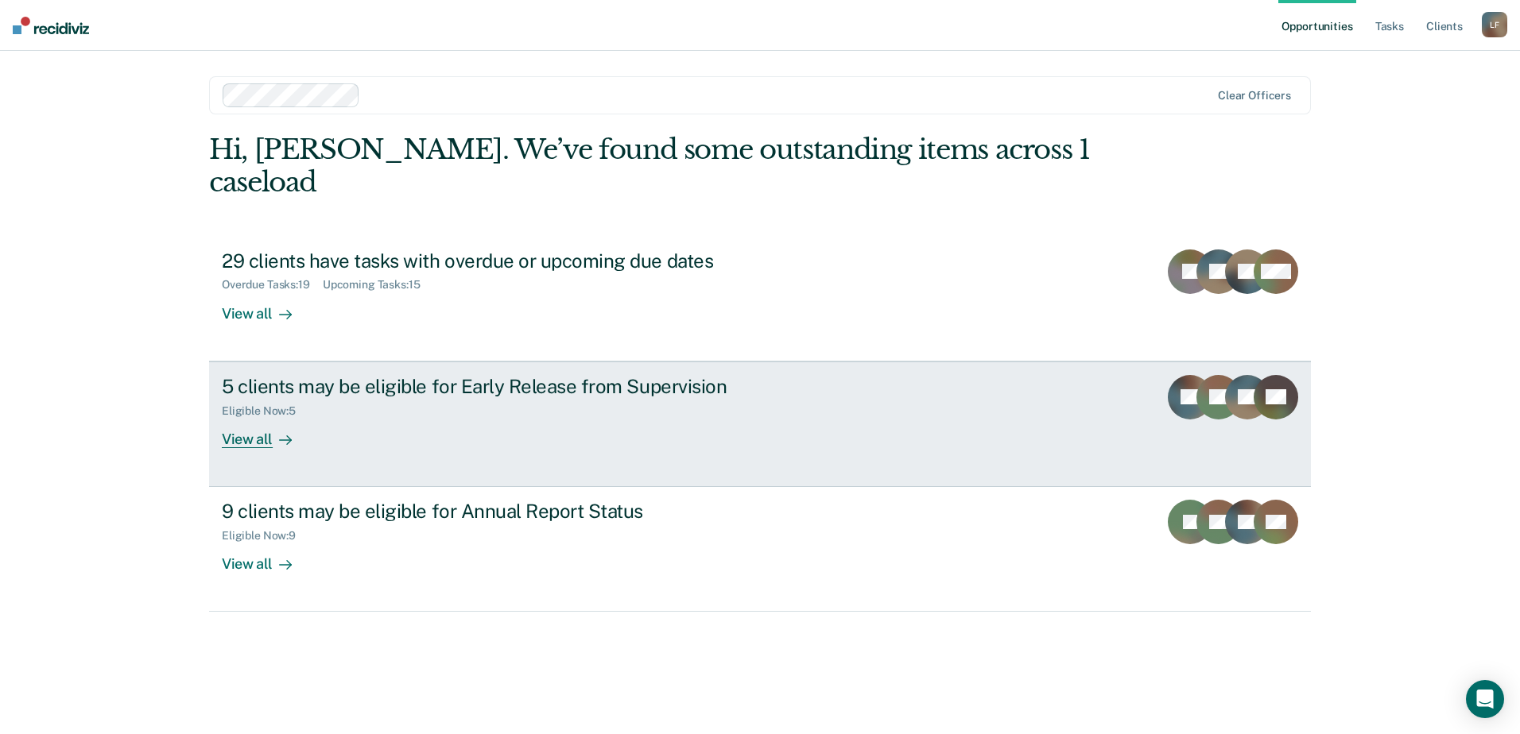
click at [373, 375] on div "5 clients may be eligible for Early Release from Supervision" at bounding box center [501, 386] width 558 height 23
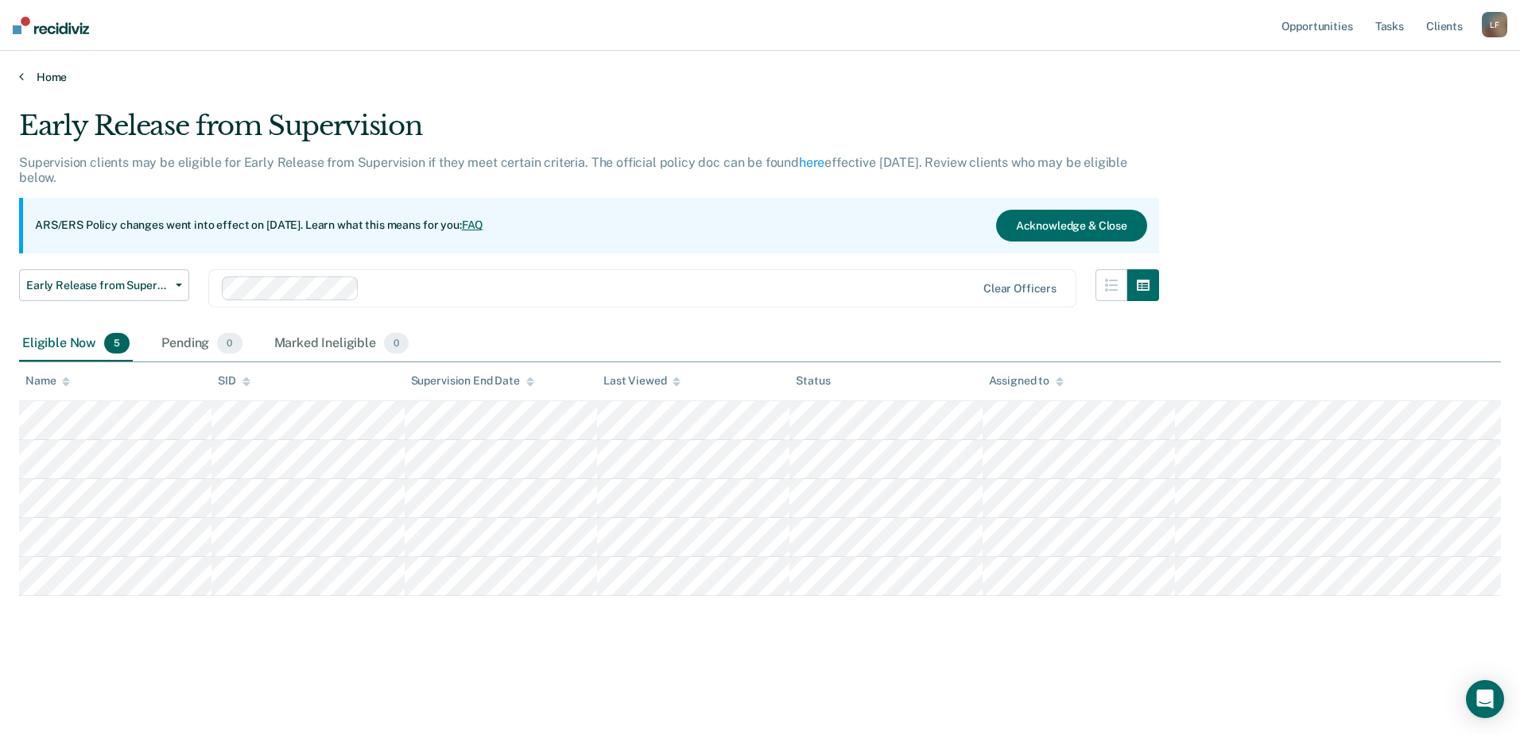
click at [22, 72] on icon at bounding box center [21, 76] width 5 height 13
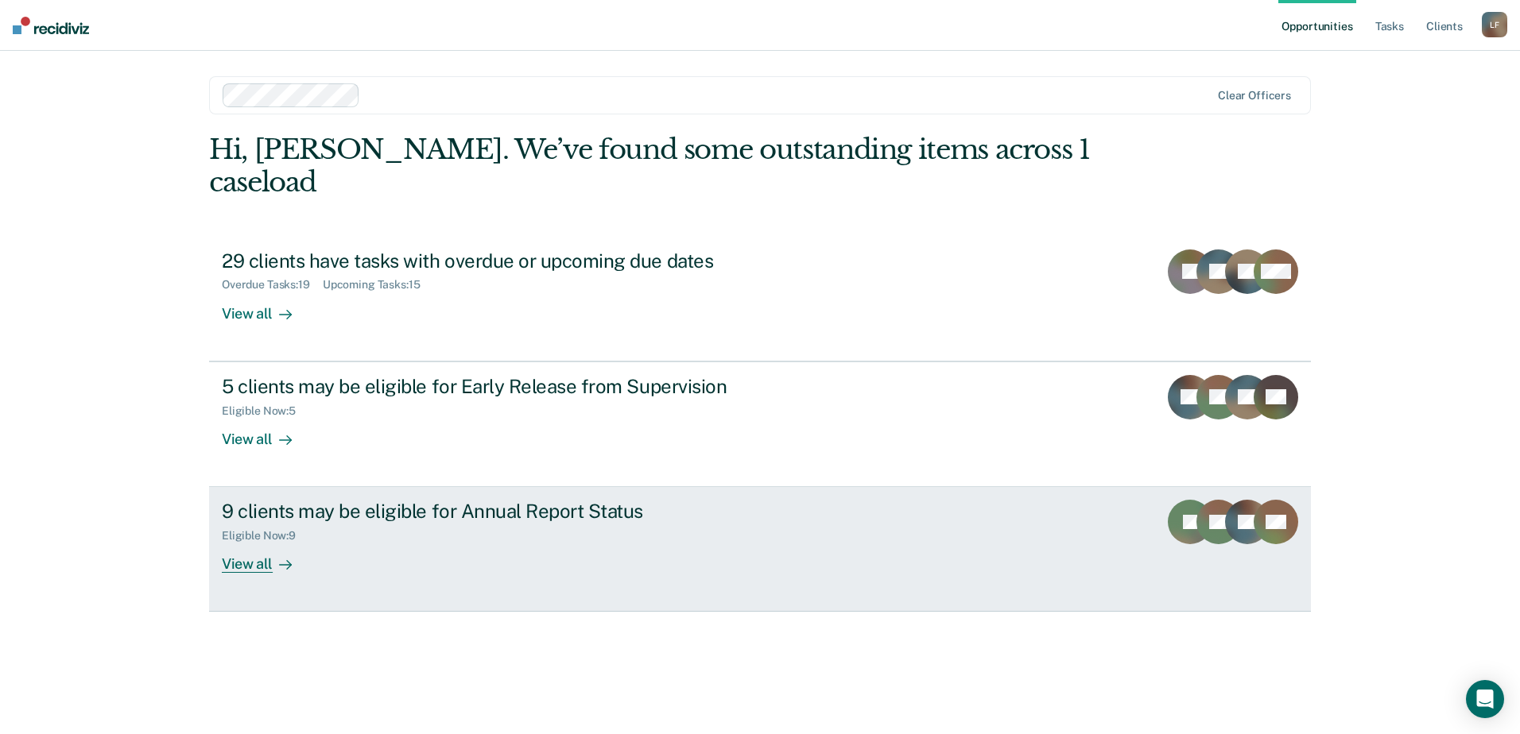
click at [414, 500] on div "9 clients may be eligible for Annual Report Status" at bounding box center [501, 511] width 558 height 23
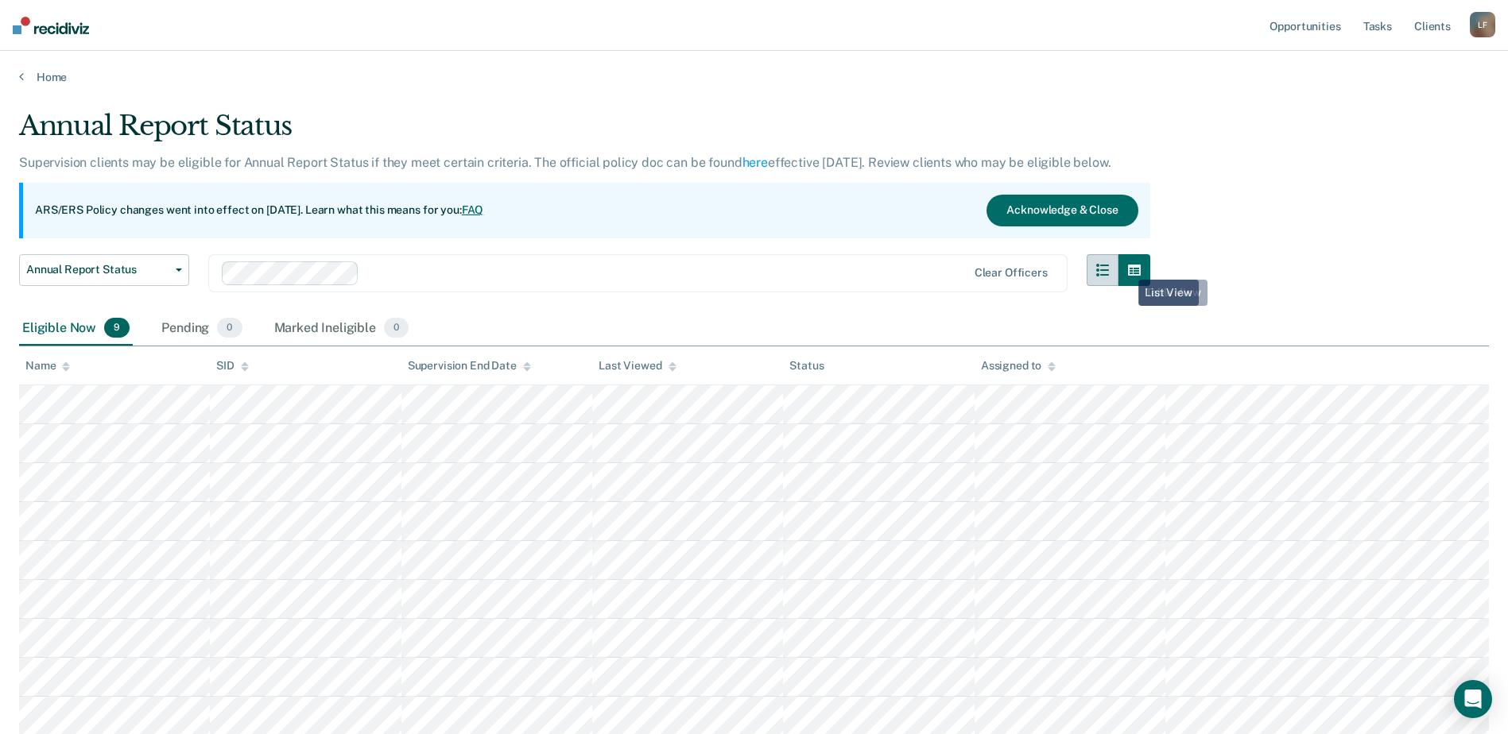
click at [1118, 268] on button "button" at bounding box center [1102, 270] width 32 height 32
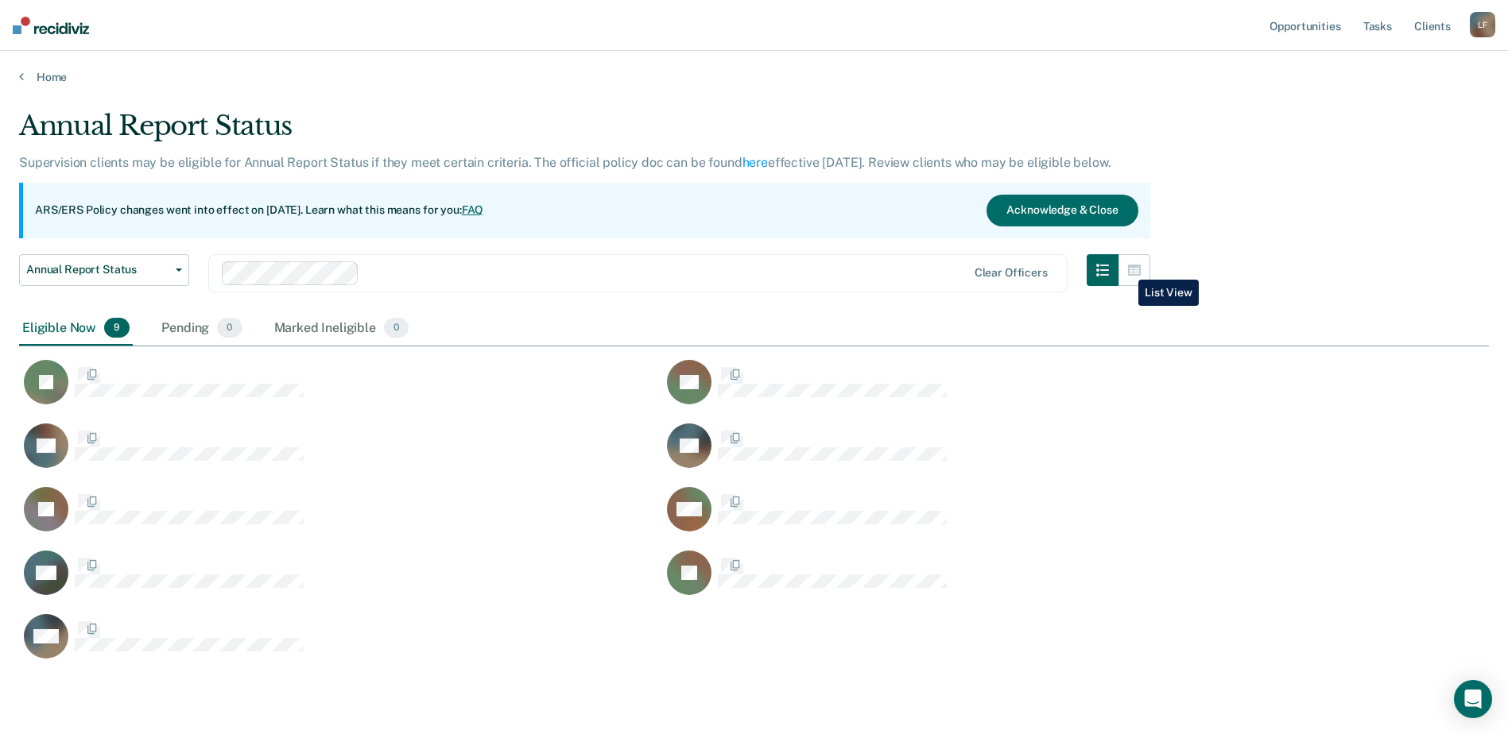
scroll to position [552, 1458]
click at [1130, 268] on button "button" at bounding box center [1134, 270] width 32 height 32
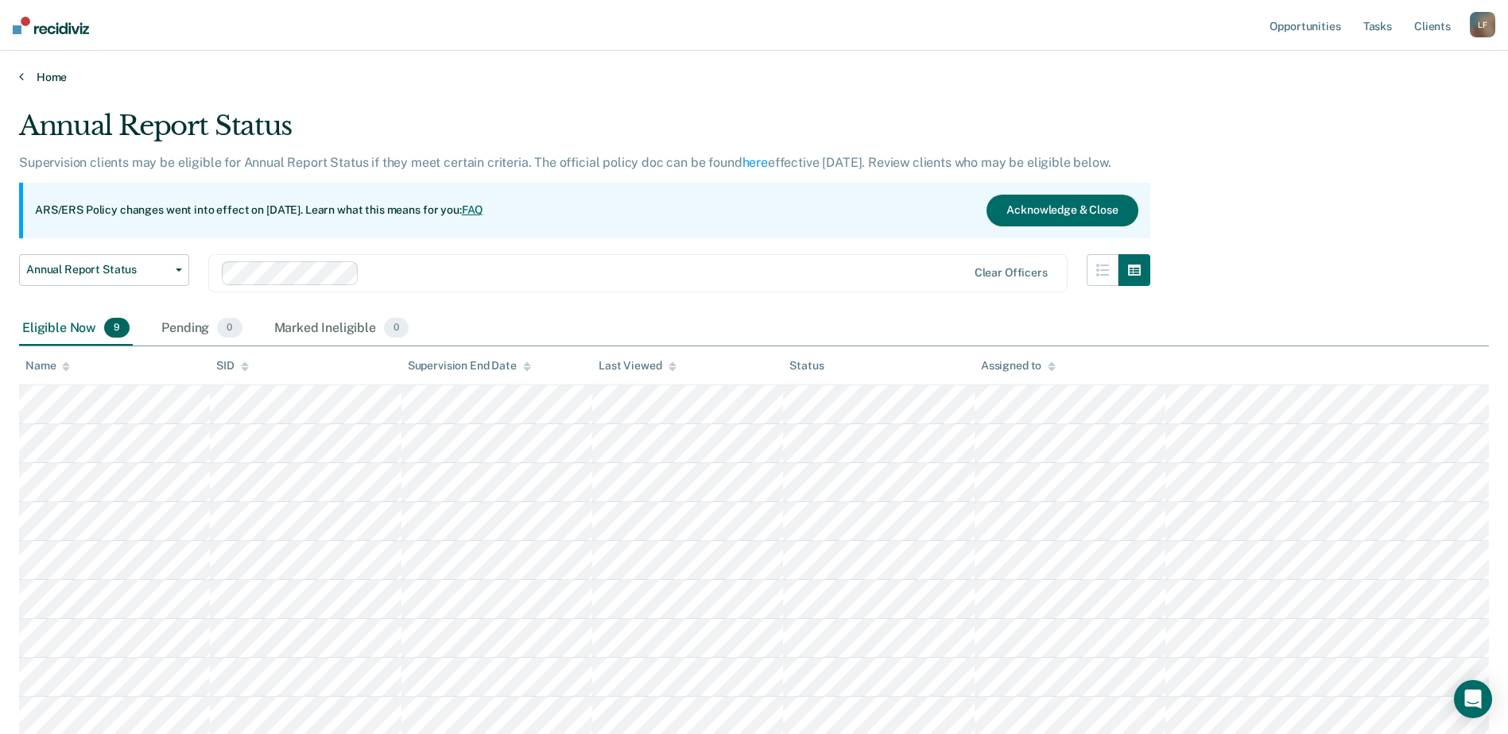
click at [47, 72] on link "Home" at bounding box center [754, 77] width 1470 height 14
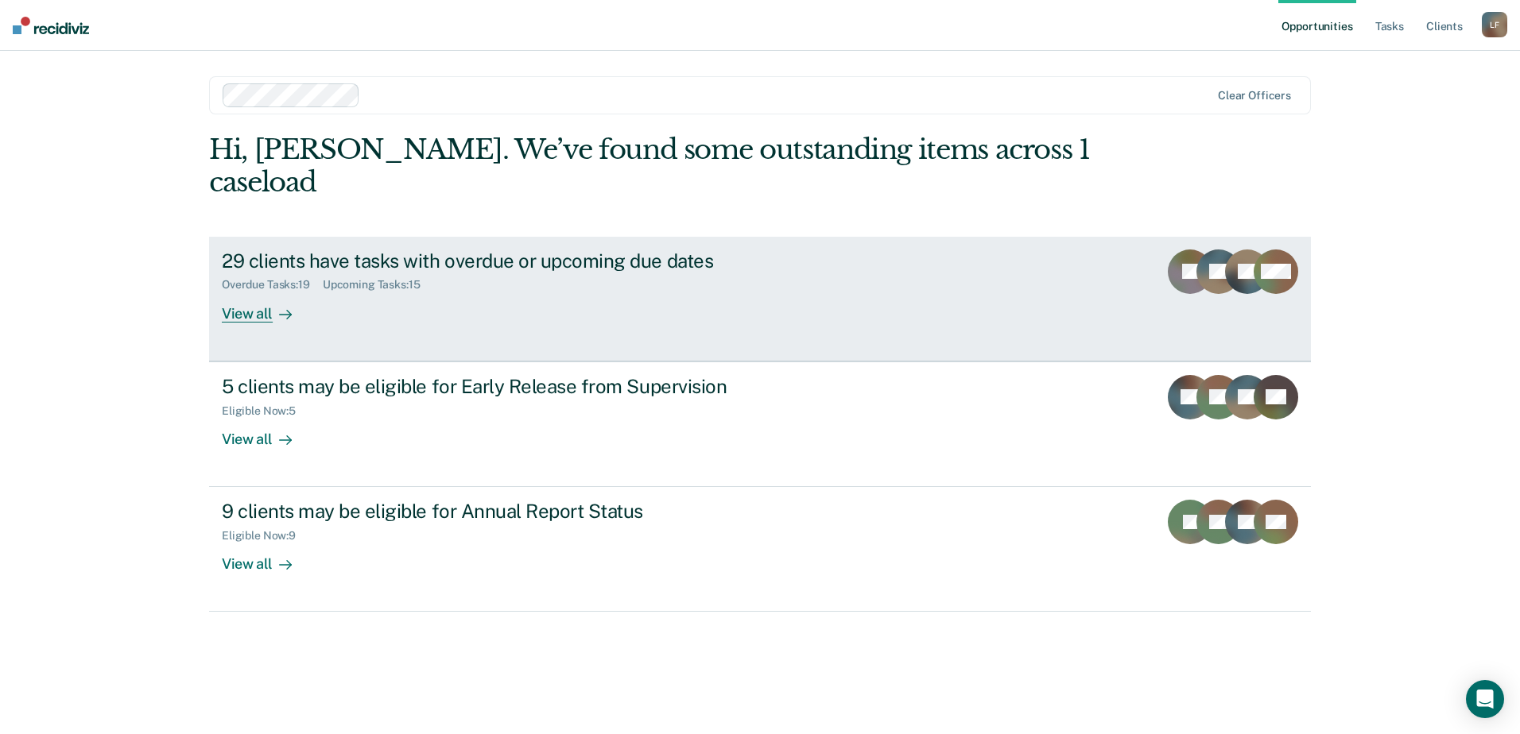
click at [497, 272] on div "Overdue Tasks : 19 Upcoming Tasks : 15" at bounding box center [501, 282] width 558 height 20
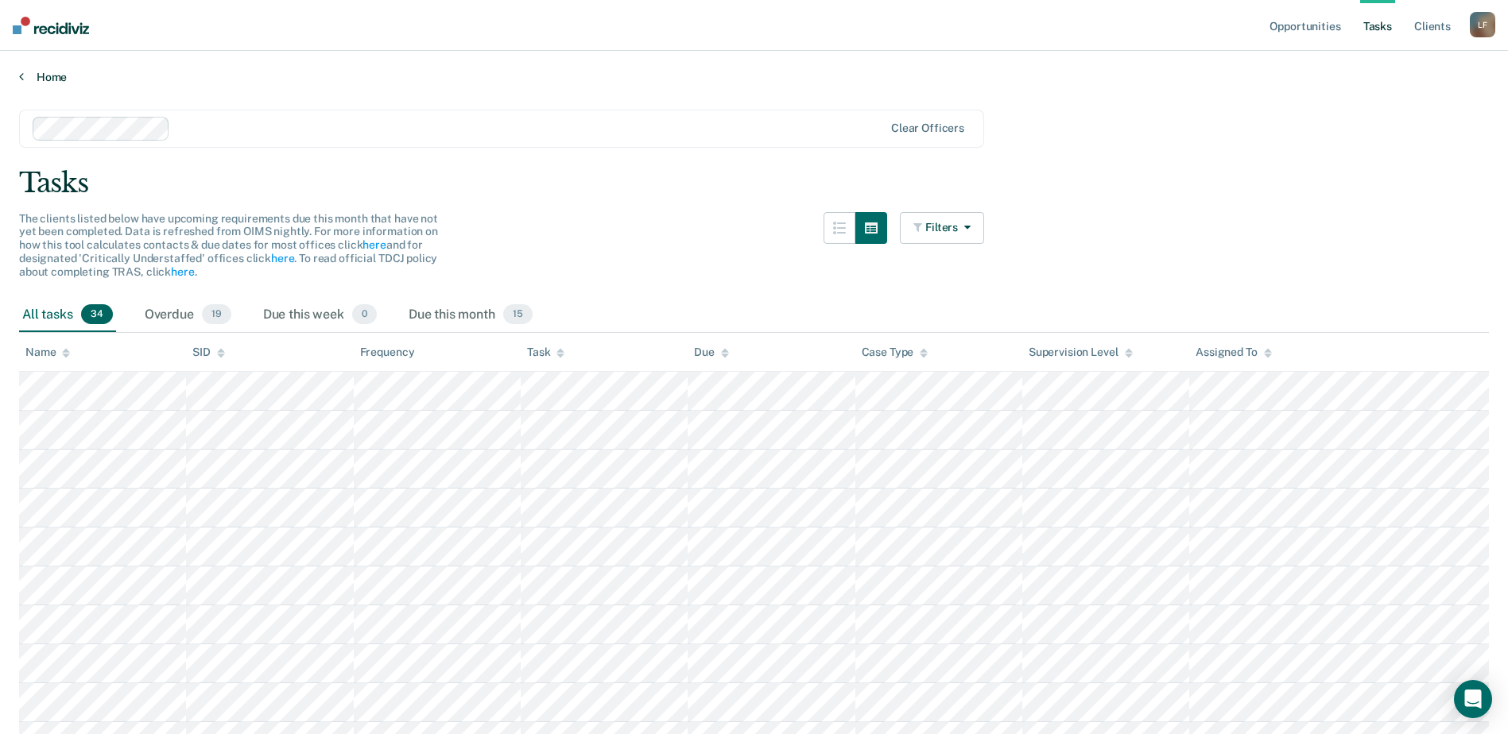
click at [55, 79] on link "Home" at bounding box center [754, 77] width 1470 height 14
